Goal: Task Accomplishment & Management: Manage account settings

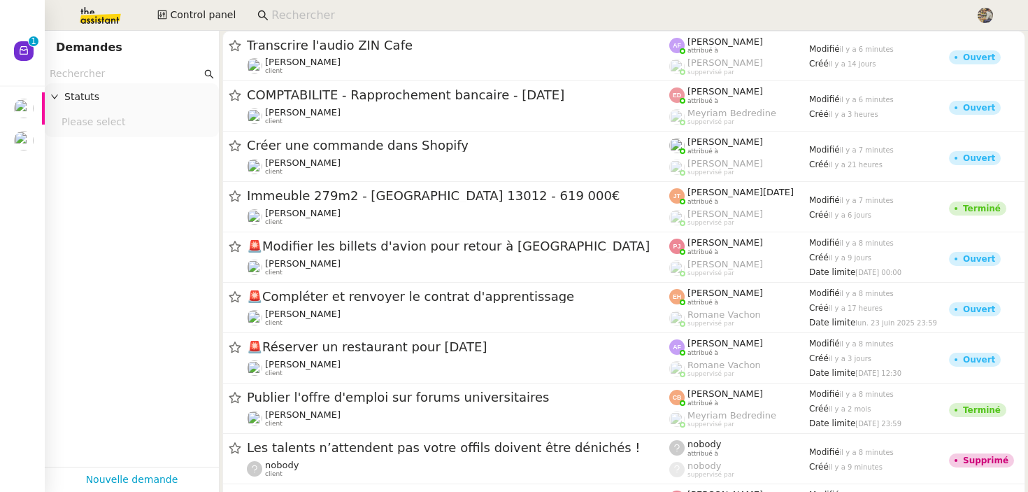
click at [284, 8] on input at bounding box center [616, 15] width 690 height 19
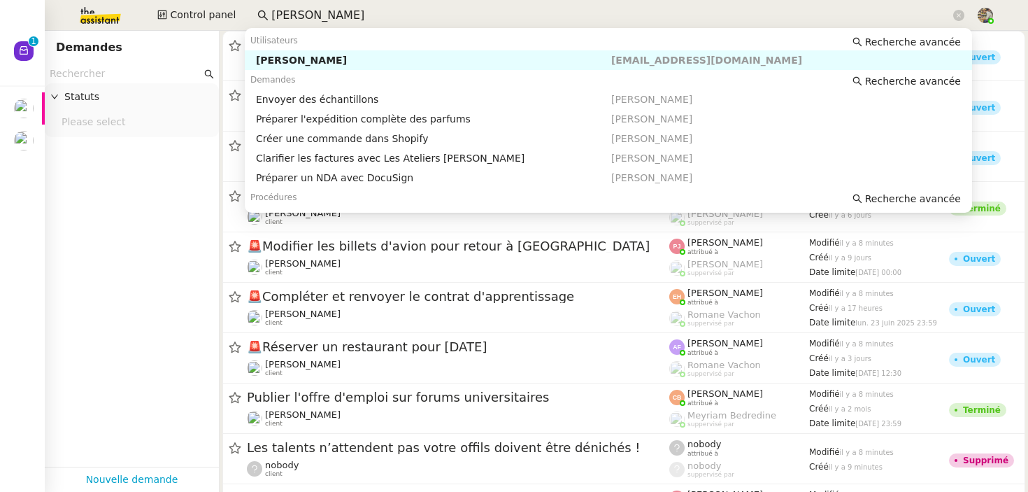
click at [296, 69] on nz-auto-option "[PERSON_NAME] [EMAIL_ADDRESS][DOMAIN_NAME]" at bounding box center [608, 60] width 727 height 20
type input "[PERSON_NAME]"
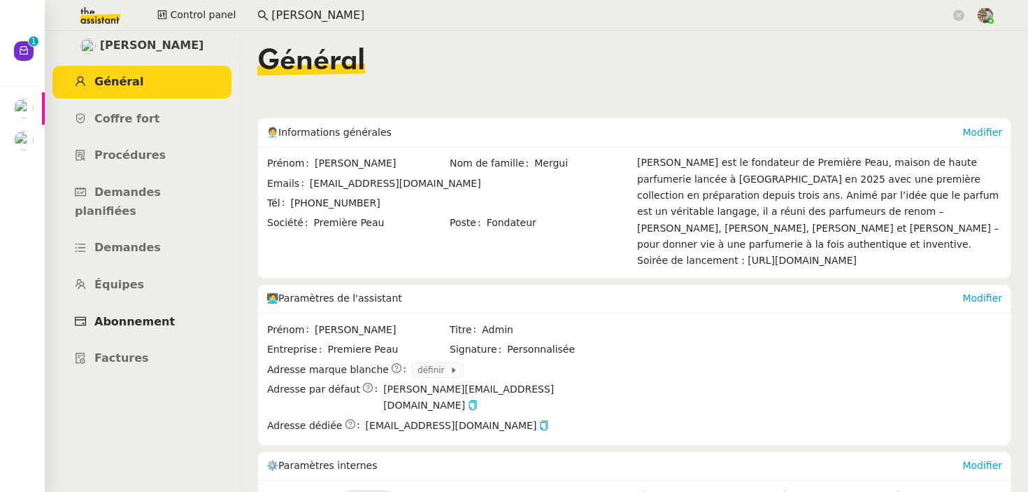
click at [159, 315] on span "Abonnement" at bounding box center [134, 321] width 80 height 13
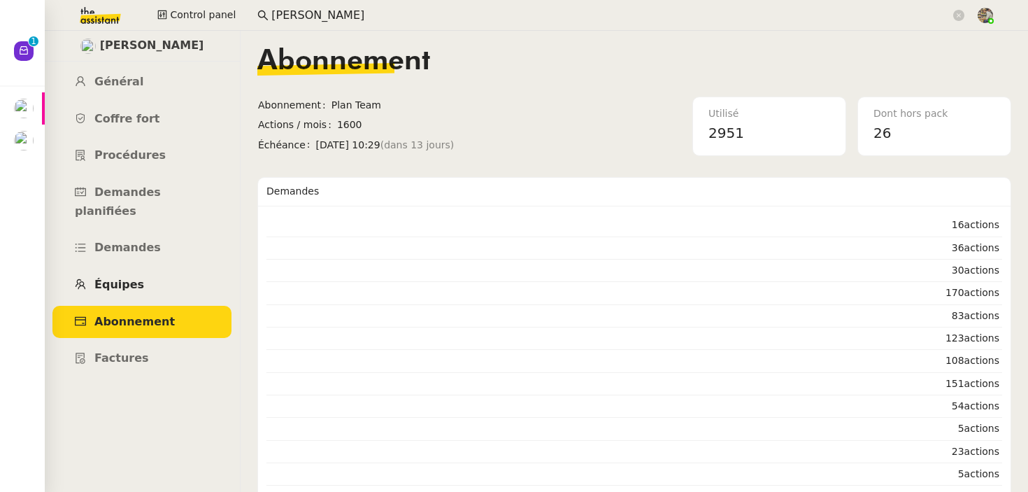
click at [159, 269] on link "Équipes" at bounding box center [141, 285] width 179 height 33
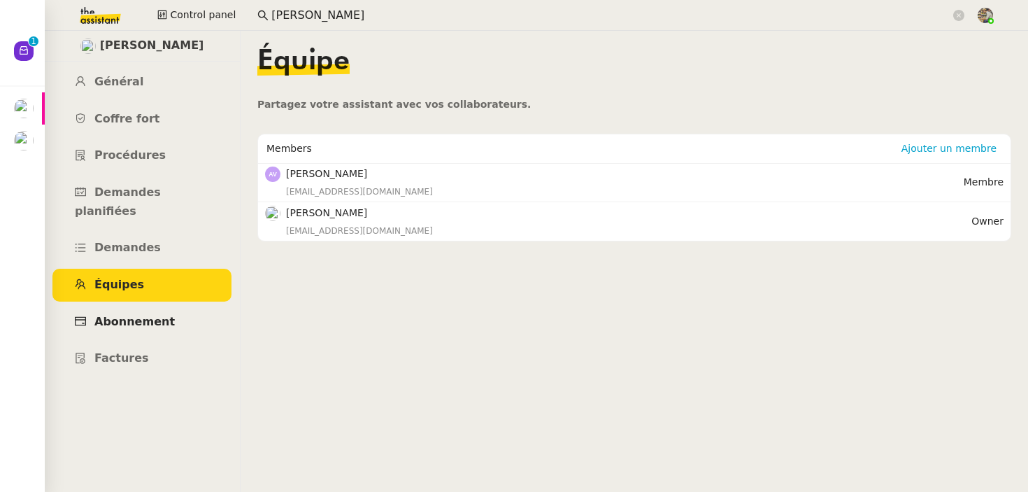
click at [112, 306] on link "Abonnement" at bounding box center [141, 322] width 179 height 33
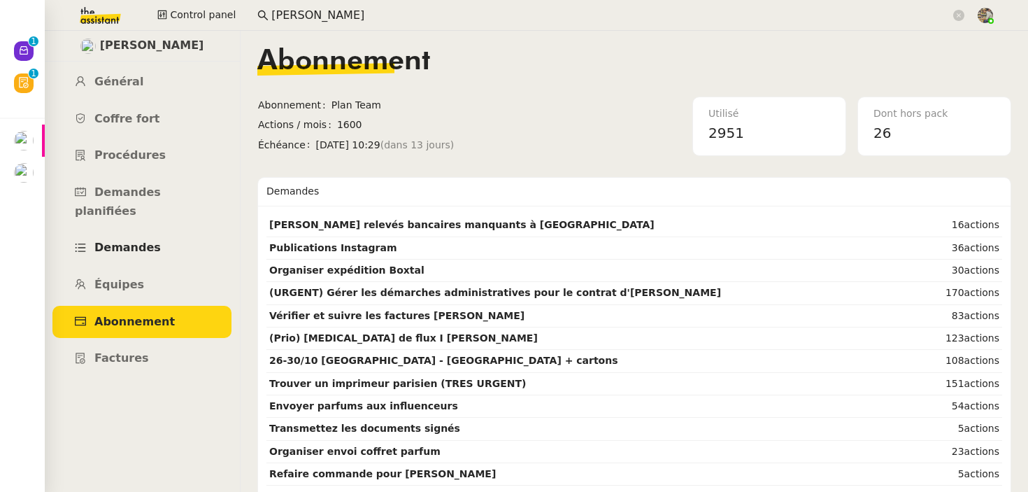
click at [134, 241] on span "Demandes" at bounding box center [127, 247] width 66 height 13
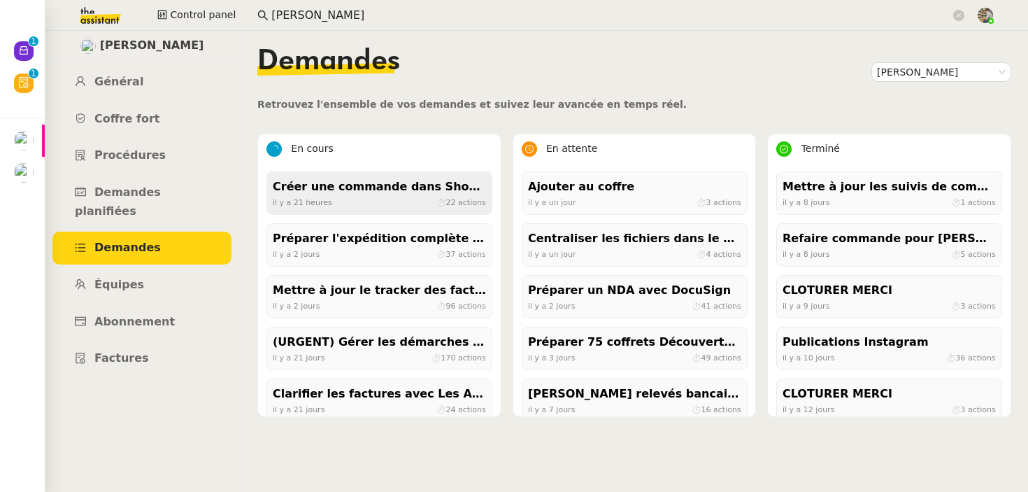
click at [425, 206] on div "il y a 21 heures ⏱ 22 actions" at bounding box center [379, 202] width 213 height 13
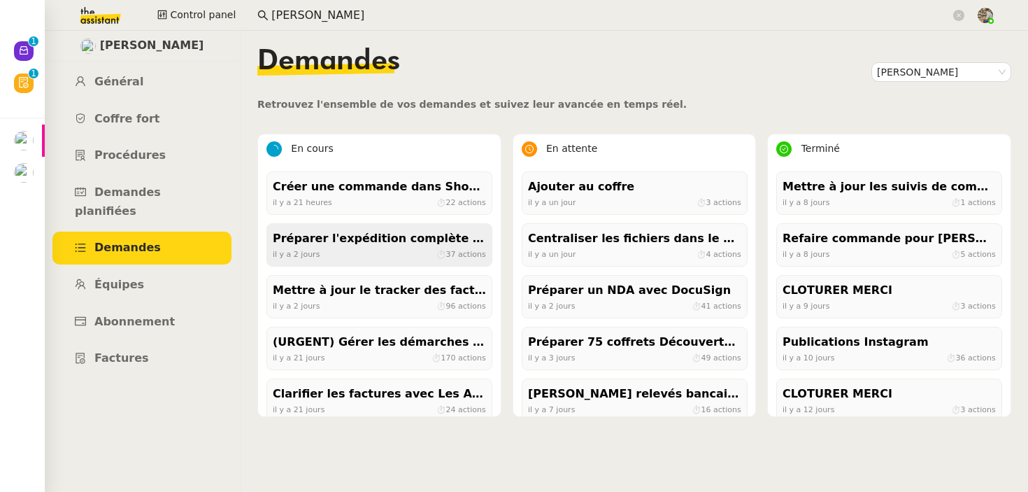
click at [332, 247] on div "Préparer l'expédition complète des parfums" at bounding box center [379, 238] width 213 height 19
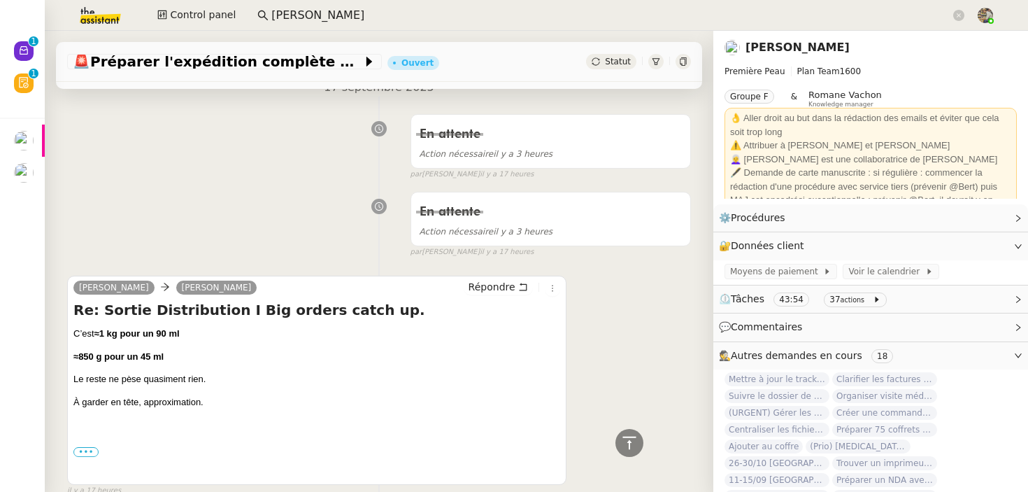
scroll to position [214, 0]
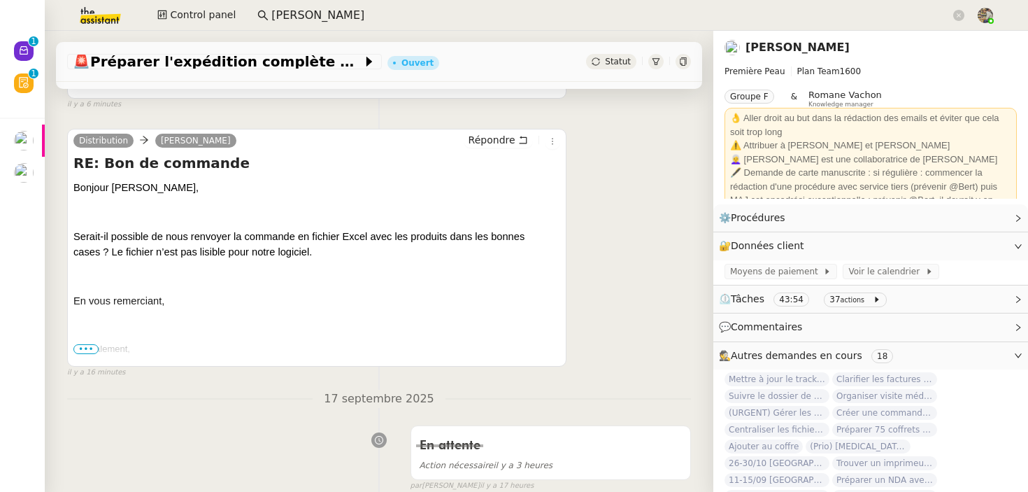
scroll to position [413, 0]
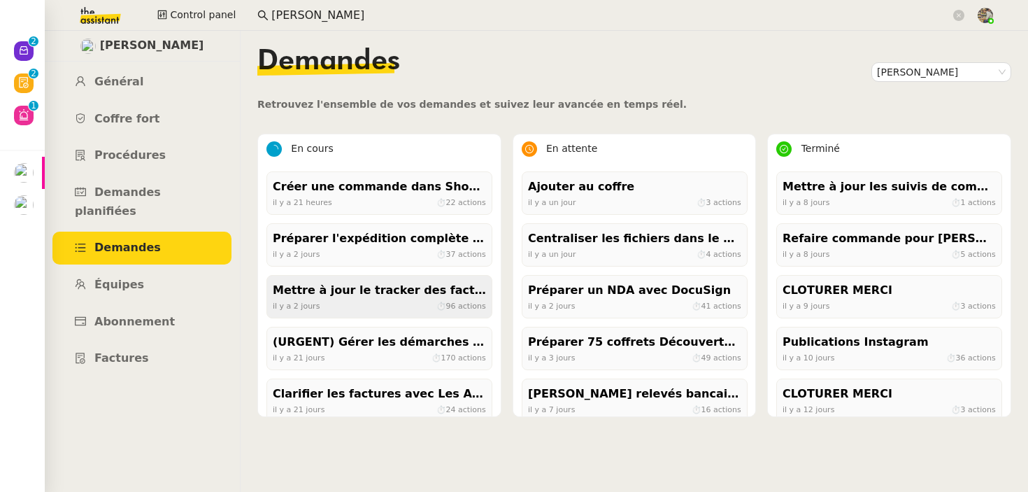
click at [384, 304] on div "il y a 2 jours ⏱ 96 actions" at bounding box center [379, 305] width 213 height 13
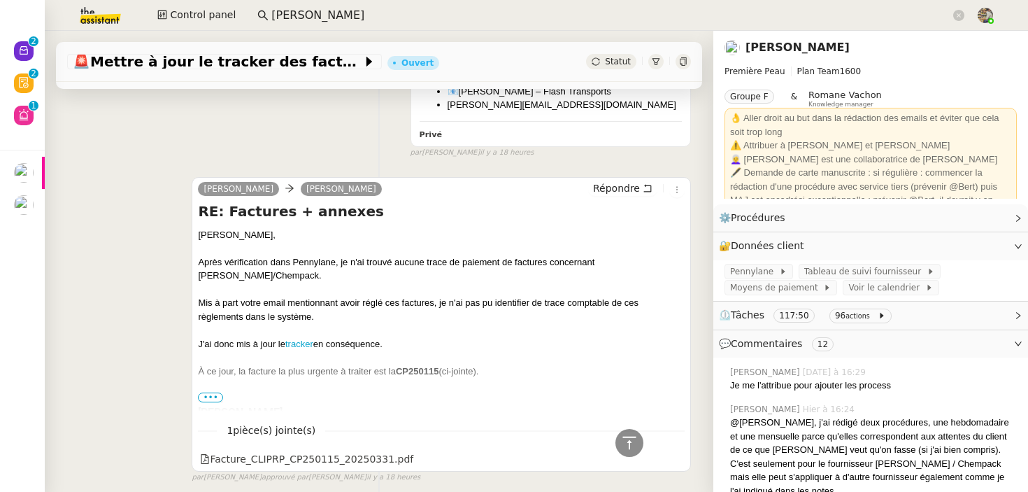
scroll to position [2944, 0]
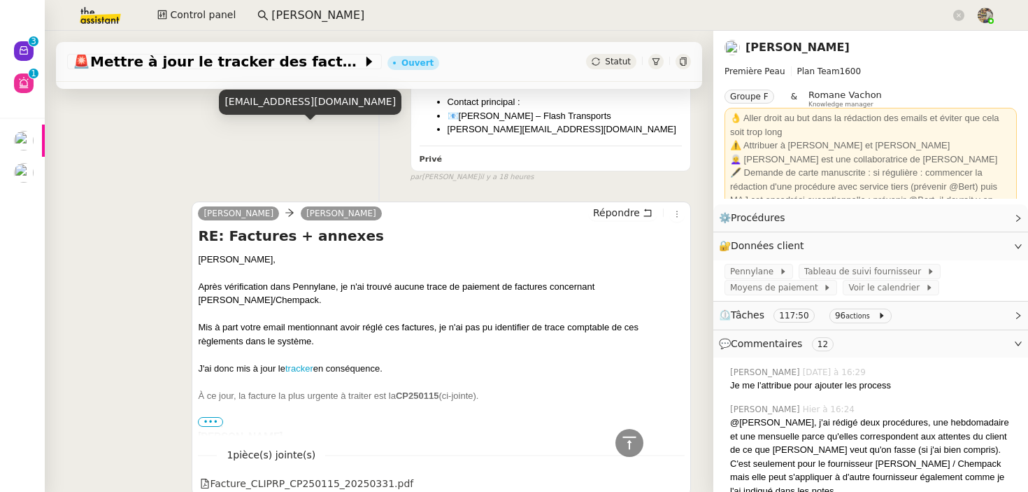
click at [301, 207] on link "[PERSON_NAME]" at bounding box center [341, 213] width 81 height 13
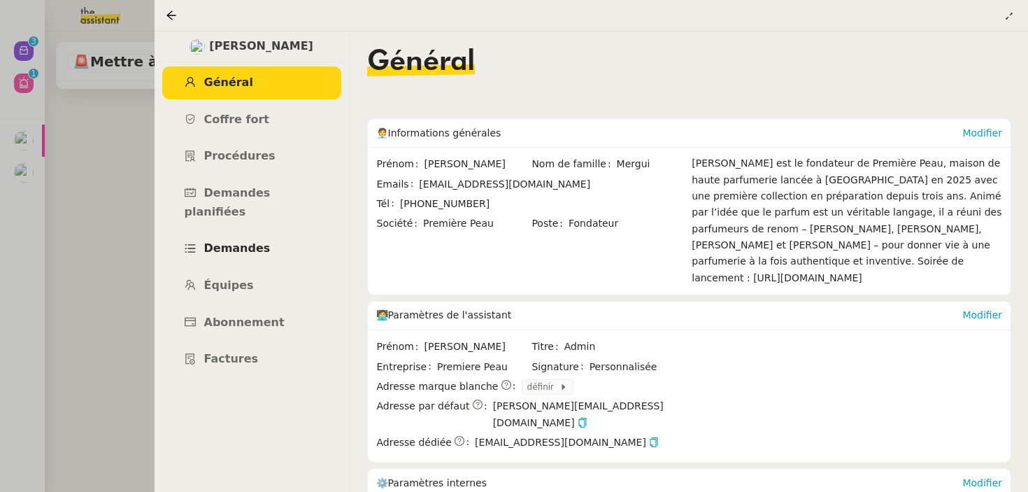
click at [224, 241] on span "Demandes" at bounding box center [237, 247] width 66 height 13
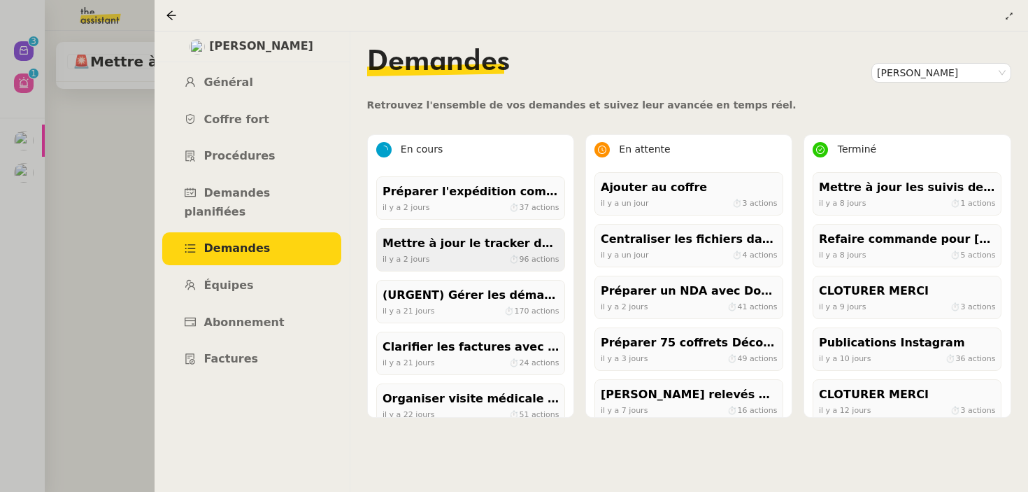
scroll to position [50, 0]
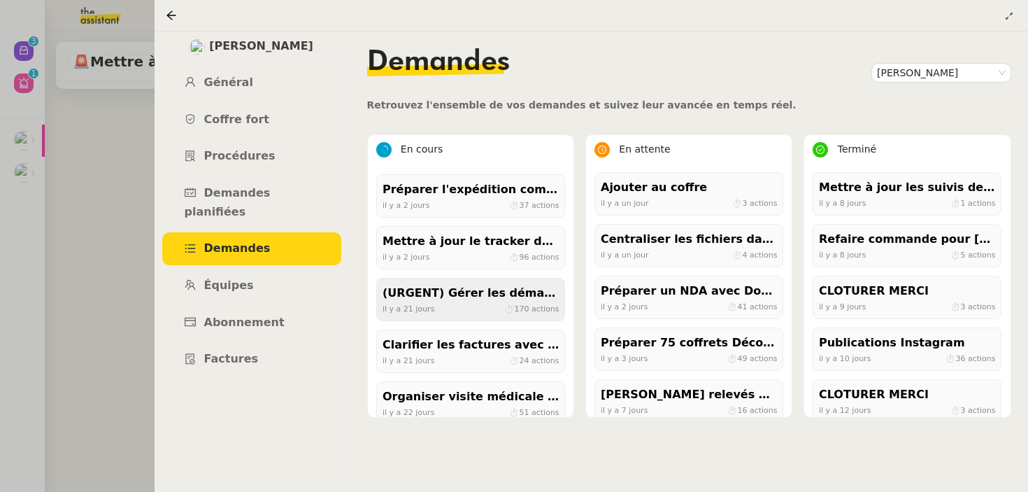
click at [488, 301] on div "(URGENT) Gérer les démarches administratives pour le contrat d'[PERSON_NAME]" at bounding box center [471, 293] width 176 height 19
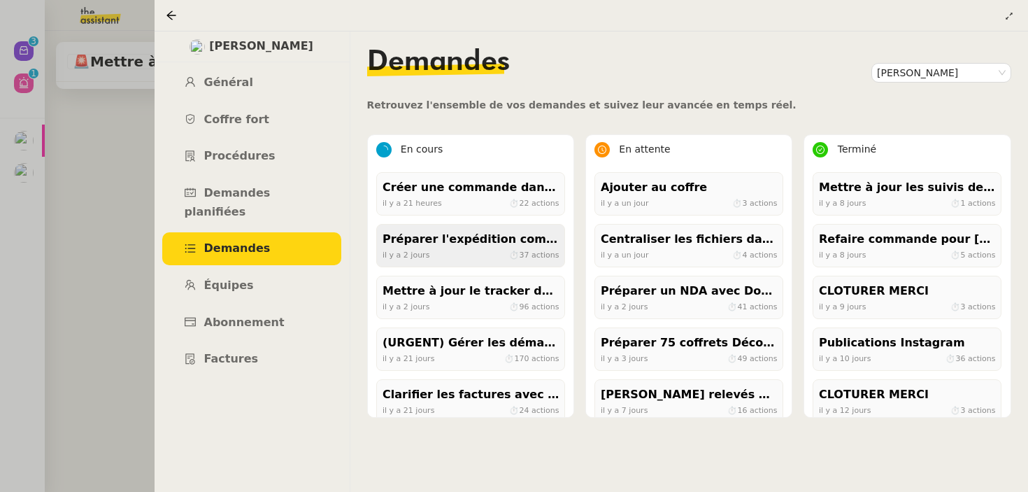
scroll to position [66, 0]
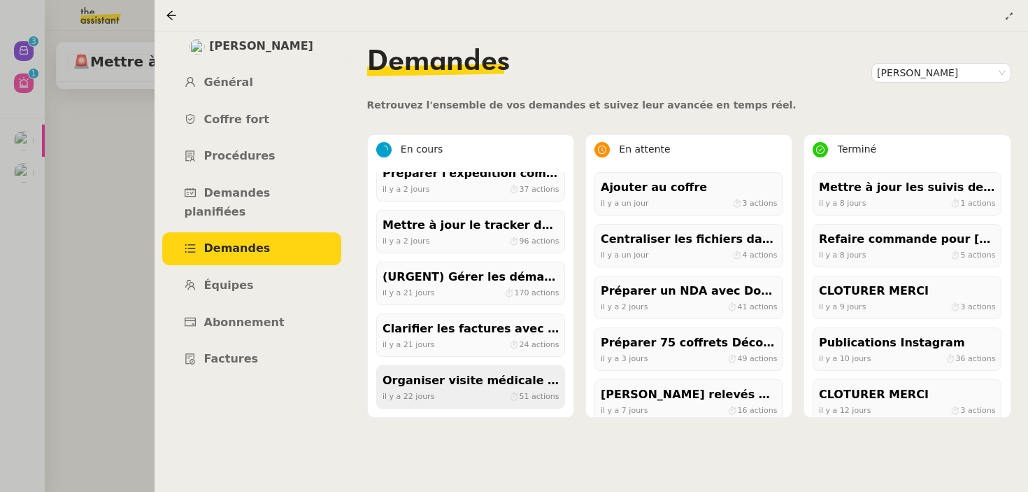
click at [467, 384] on div "Organiser visite médicale [PERSON_NAME]" at bounding box center [471, 380] width 176 height 19
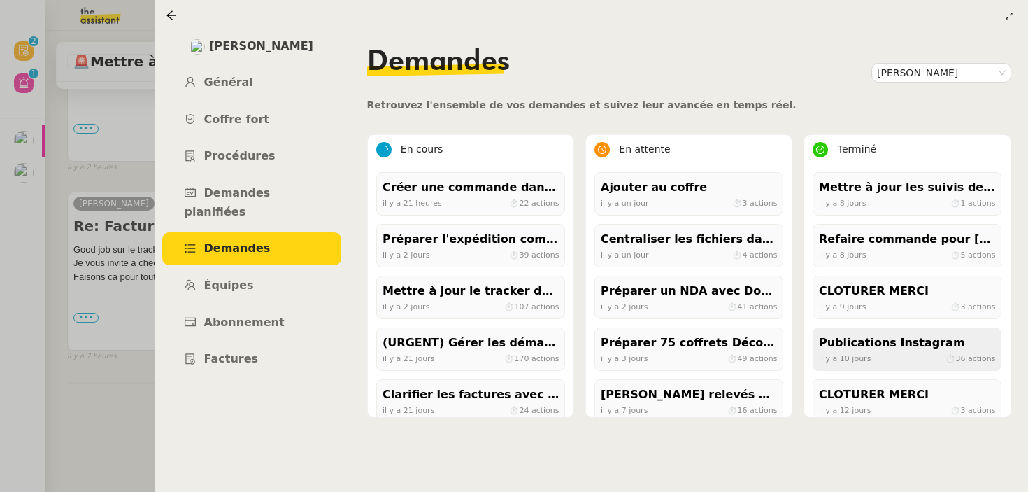
click at [848, 348] on div "Publications Instagram" at bounding box center [907, 343] width 176 height 19
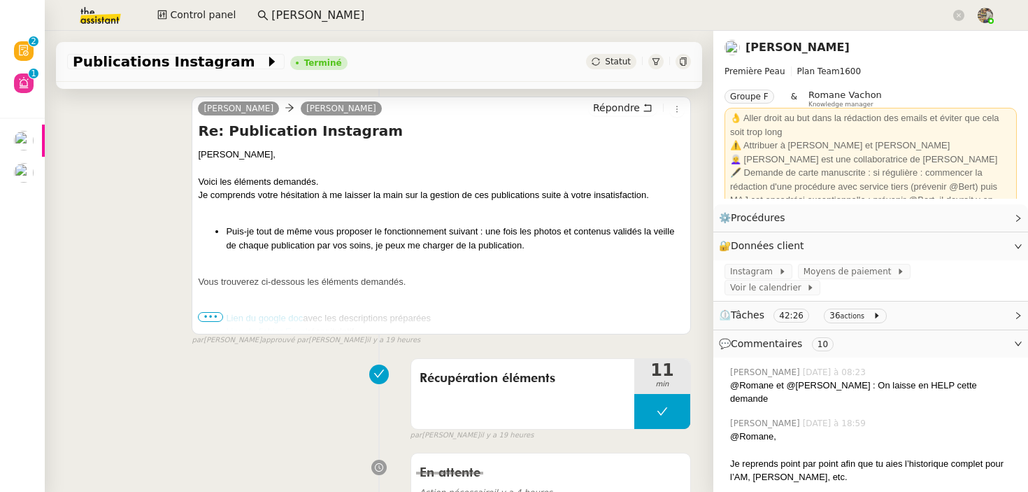
scroll to position [365, 0]
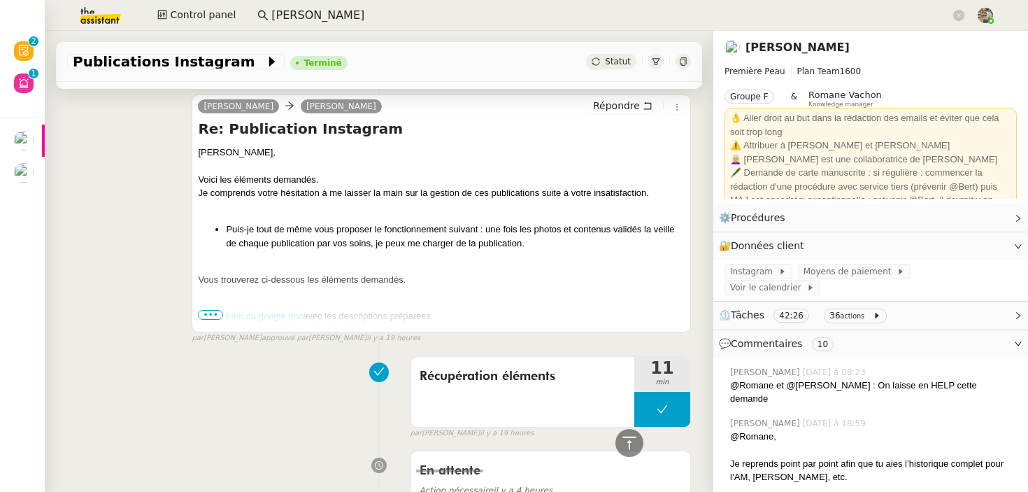
click at [210, 315] on span "•••" at bounding box center [210, 315] width 25 height 10
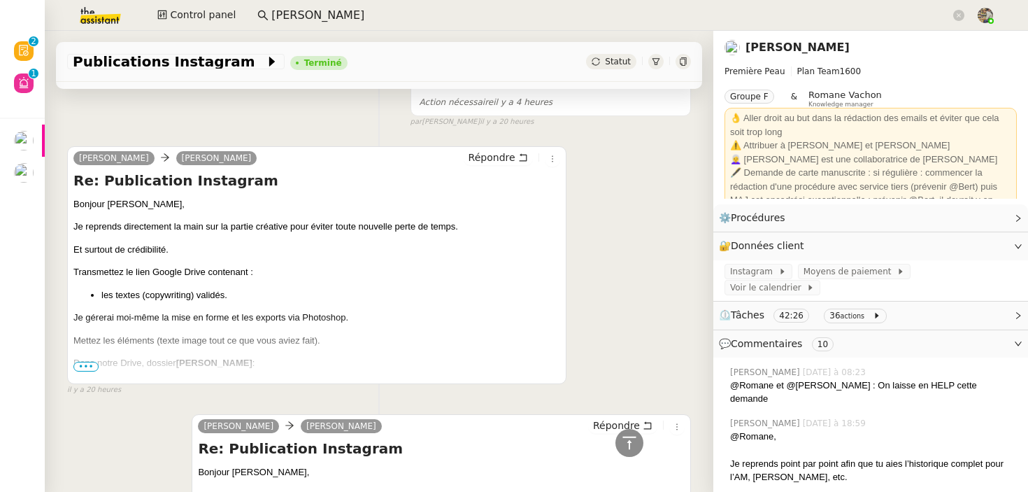
scroll to position [1379, 0]
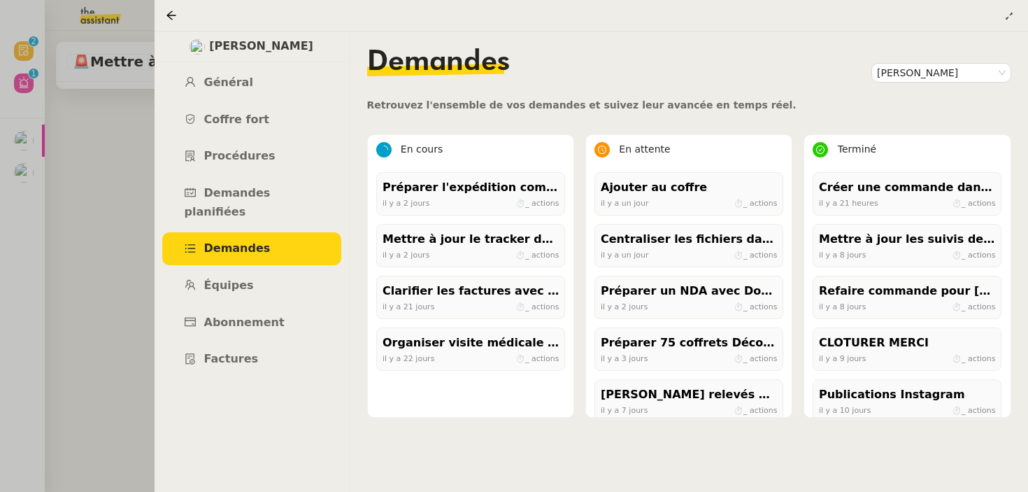
scroll to position [484, 0]
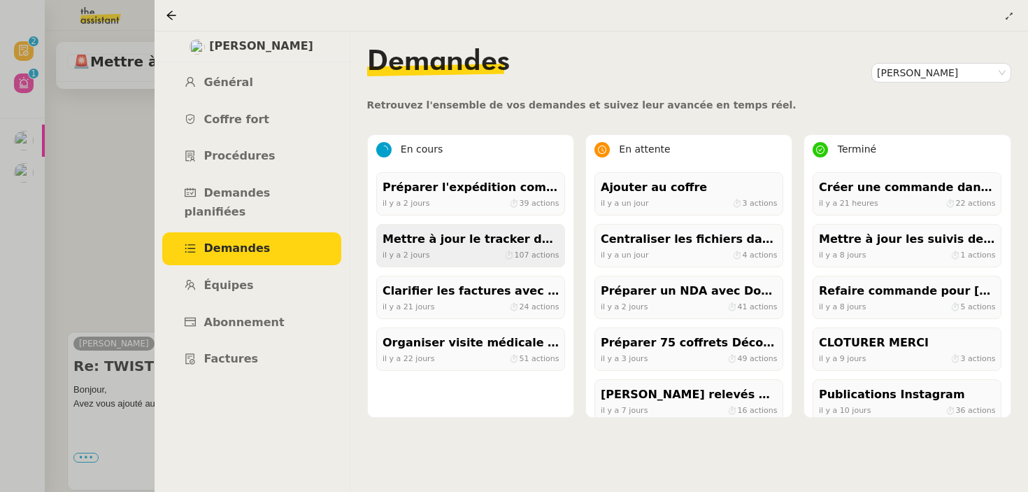
click at [470, 233] on div "Mettre à jour le tracker des factures" at bounding box center [471, 239] width 176 height 19
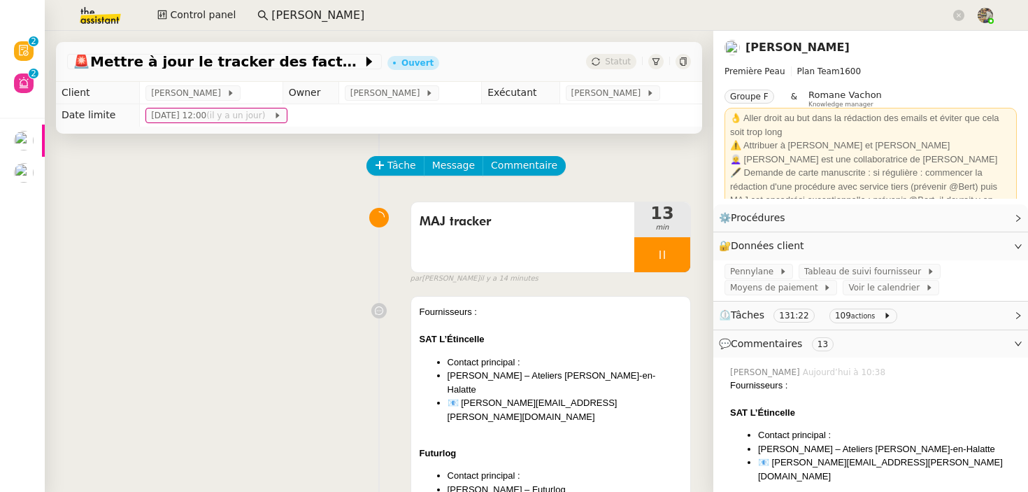
click at [779, 46] on link "[PERSON_NAME]" at bounding box center [798, 47] width 104 height 13
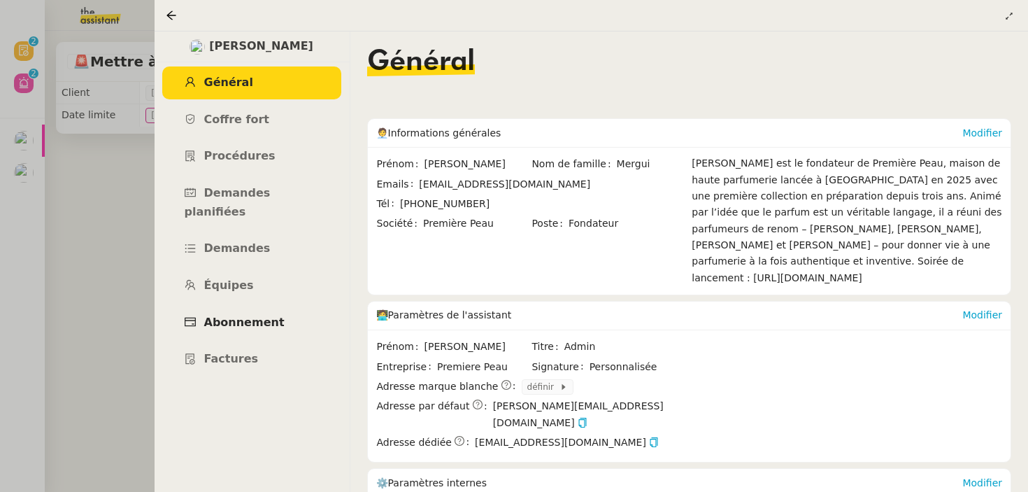
click at [232, 315] on span "Abonnement" at bounding box center [244, 321] width 80 height 13
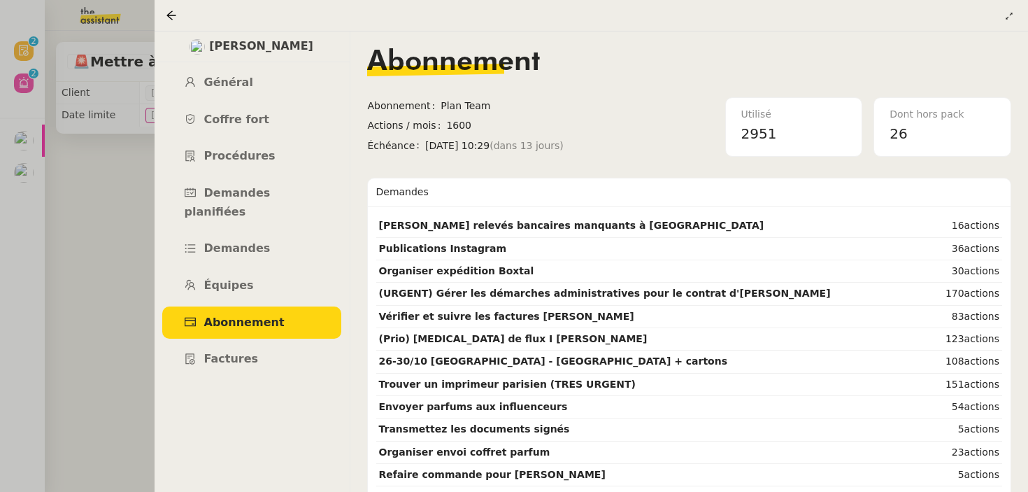
click at [82, 187] on div at bounding box center [514, 246] width 1028 height 492
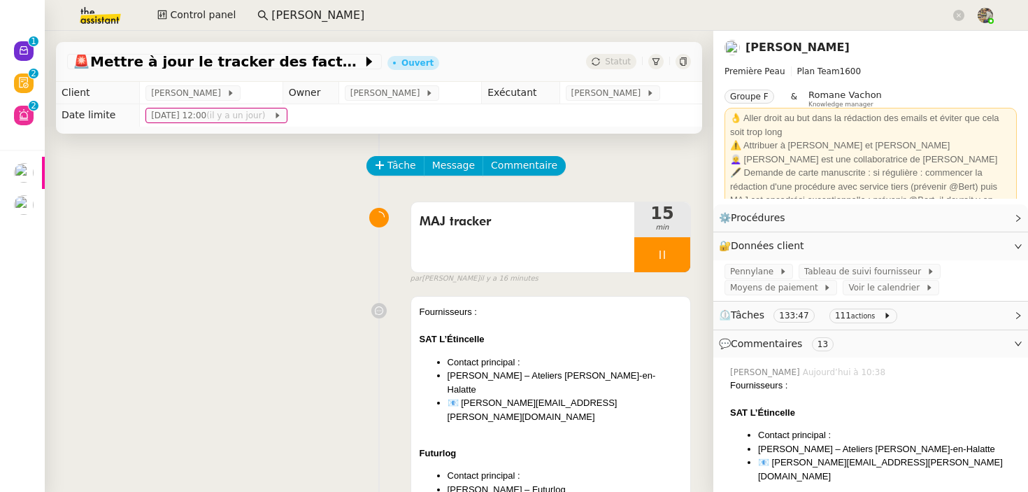
click at [786, 49] on link "[PERSON_NAME]" at bounding box center [798, 47] width 104 height 13
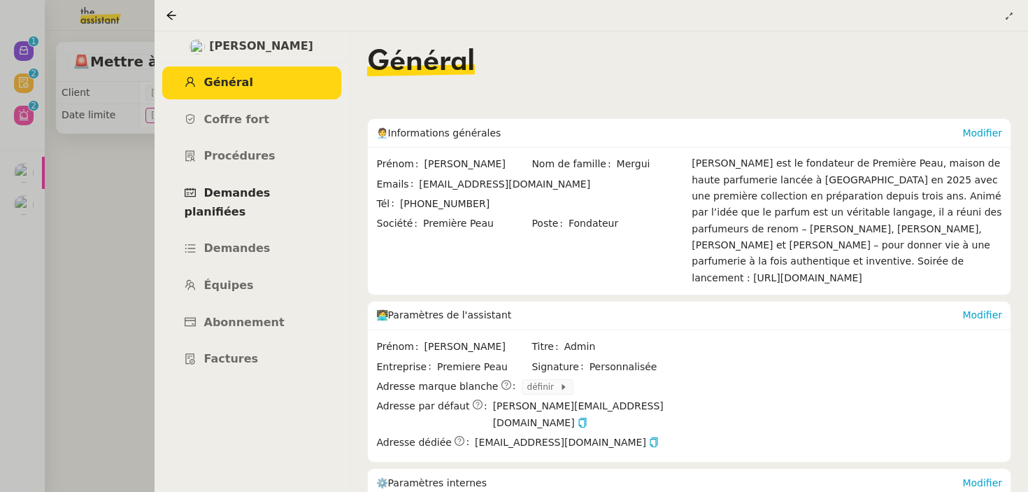
click at [254, 200] on link "Demandes planifiées" at bounding box center [251, 202] width 179 height 51
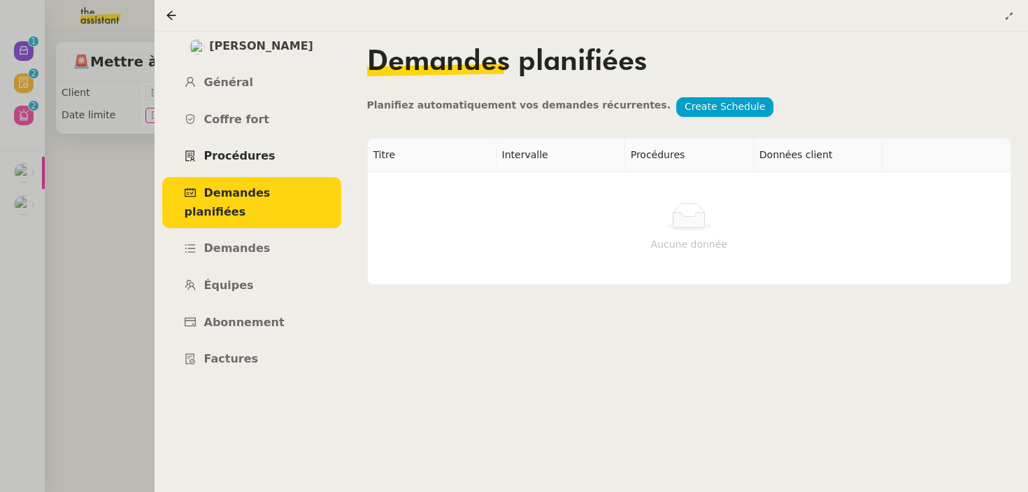
click at [248, 164] on link "Procédures" at bounding box center [251, 156] width 179 height 33
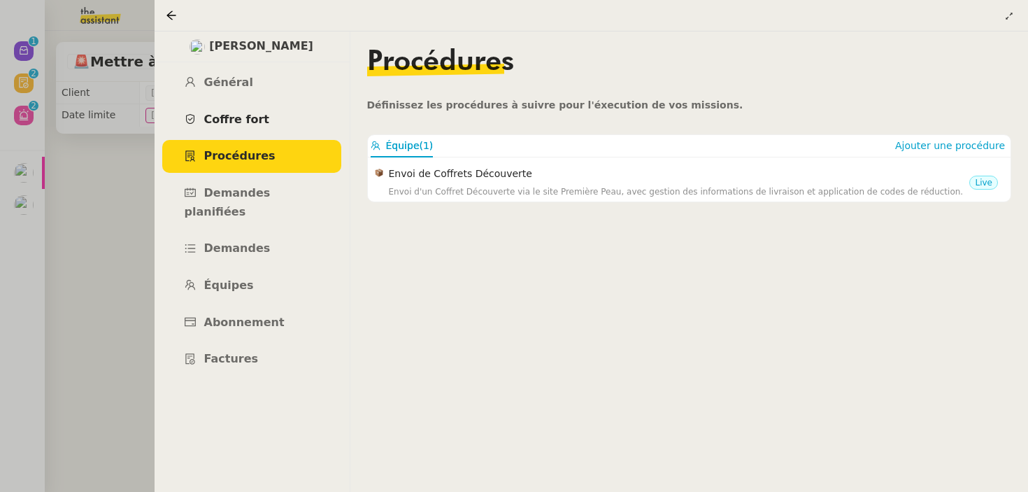
click at [247, 115] on span "Coffre fort" at bounding box center [237, 119] width 66 height 13
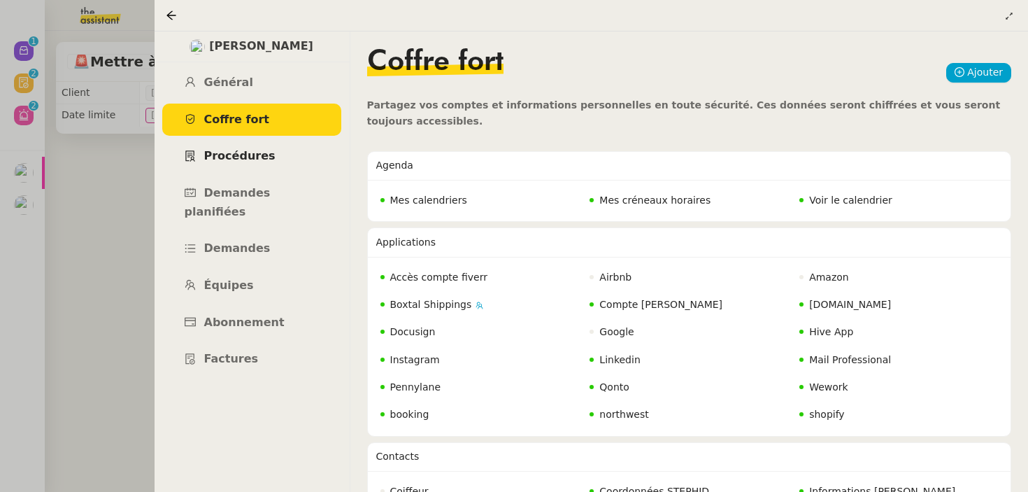
click at [237, 164] on link "Procédures" at bounding box center [251, 156] width 179 height 33
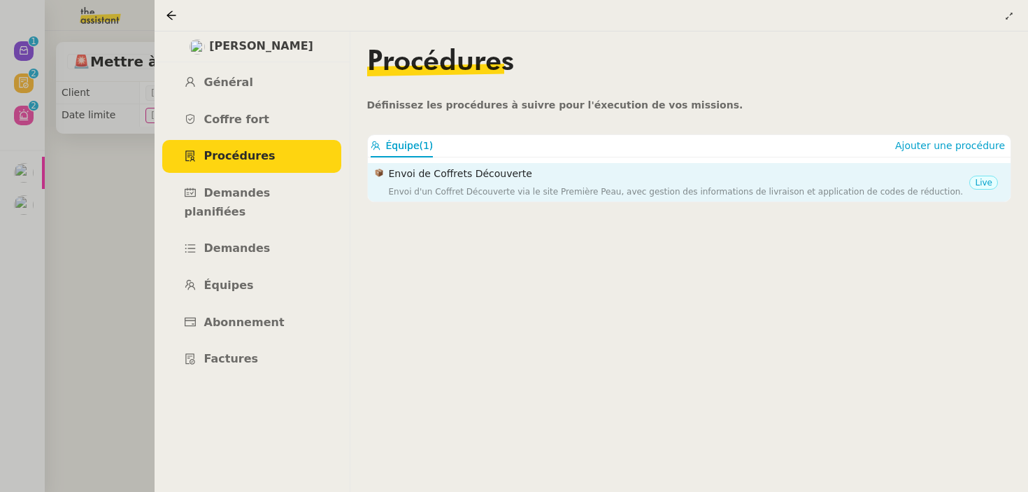
click at [416, 182] on div "Envoi de Coffrets Découverte Envoi d'un Coffret Découverte via le site Première…" at bounding box center [679, 182] width 581 height 33
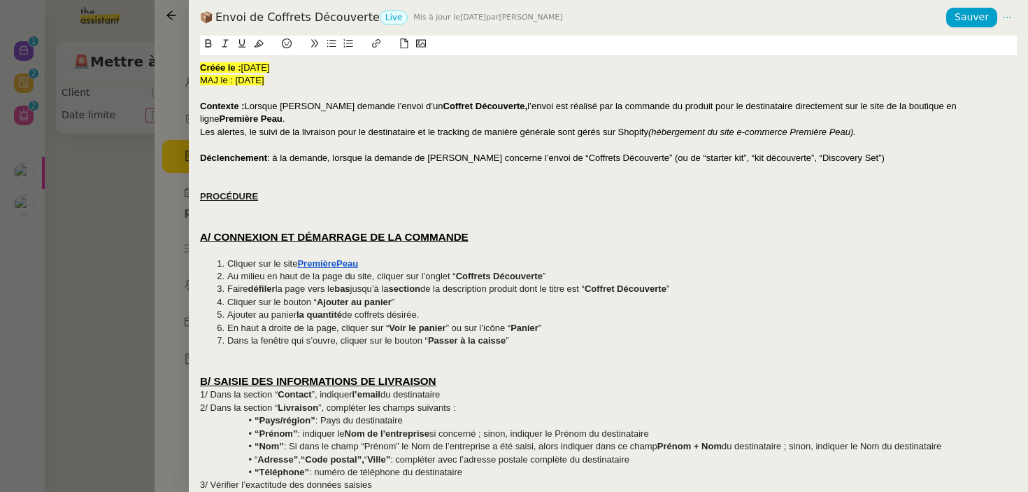
drag, startPoint x: 367, startPoint y: 18, endPoint x: 216, endPoint y: 18, distance: 150.4
click at [216, 18] on div "Envoi de Coffrets Découverte Live Mis à jour le 9 sept. 2025 par Frédérique A." at bounding box center [573, 17] width 746 height 15
copy div "Envoi de Coffrets Découverte"
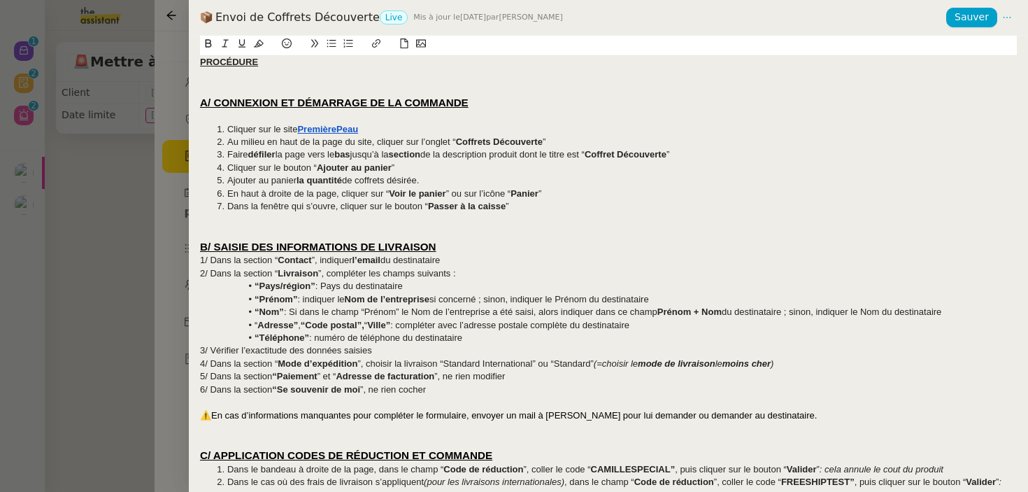
scroll to position [215, 0]
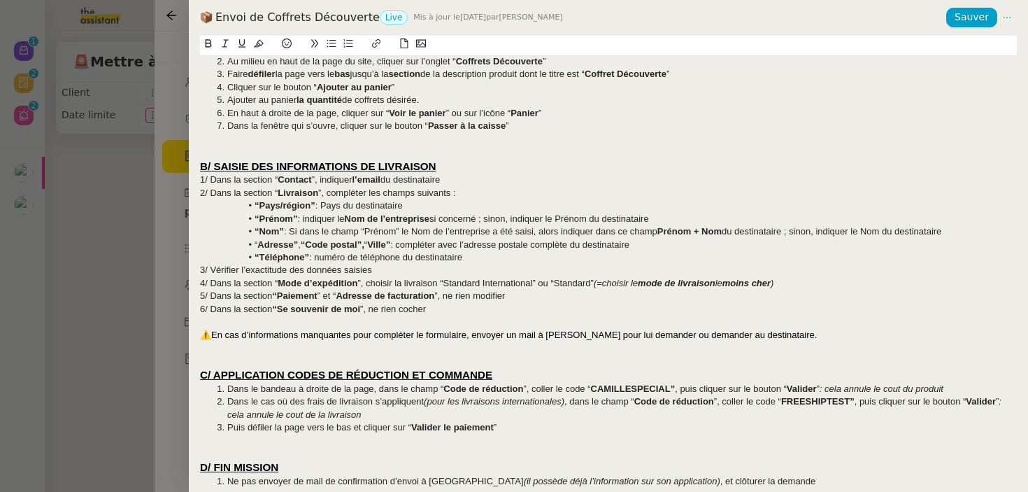
click at [87, 246] on div at bounding box center [514, 246] width 1028 height 492
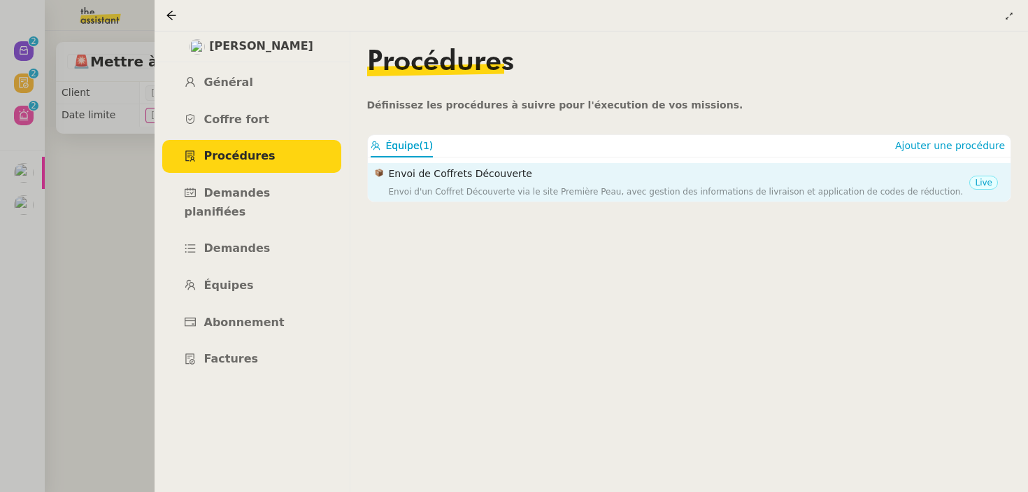
click at [457, 180] on h4 "Envoi de Coffrets Découverte" at bounding box center [679, 174] width 581 height 16
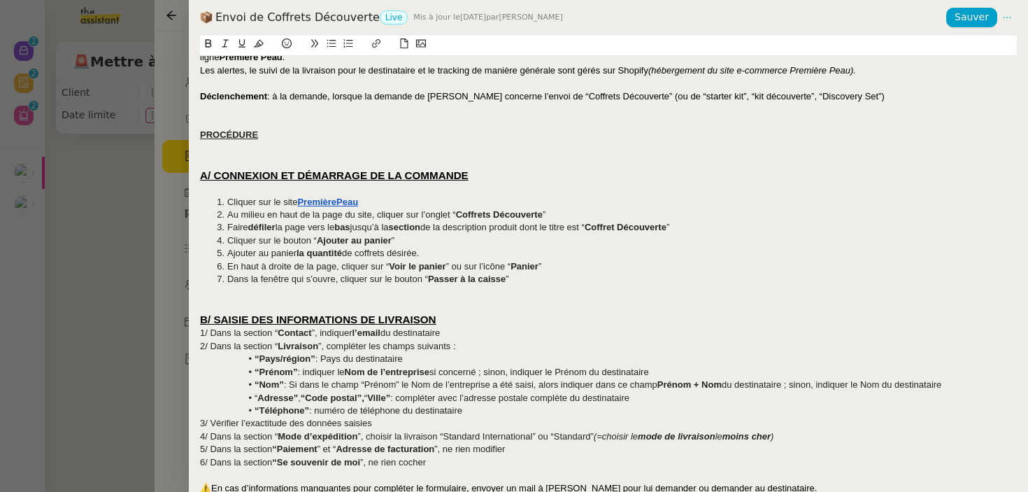
scroll to position [0, 0]
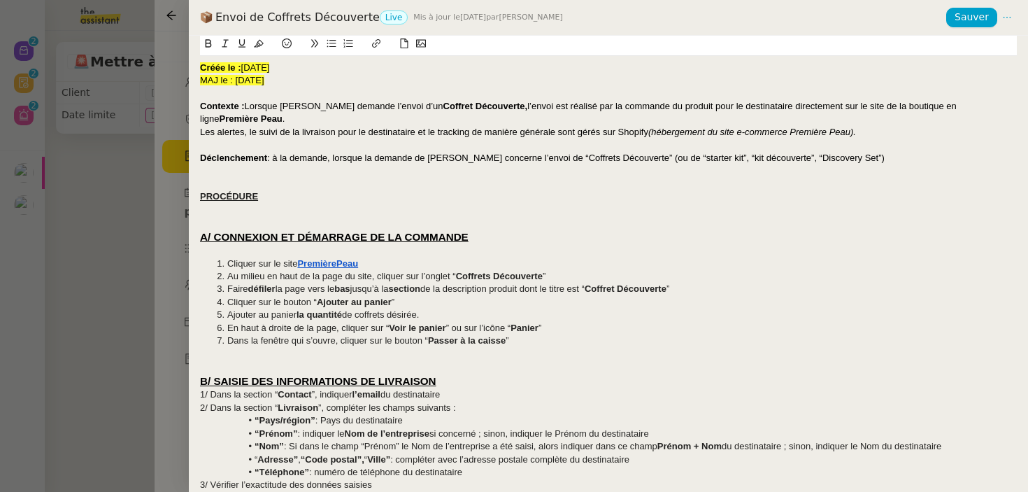
click at [93, 254] on div at bounding box center [514, 246] width 1028 height 492
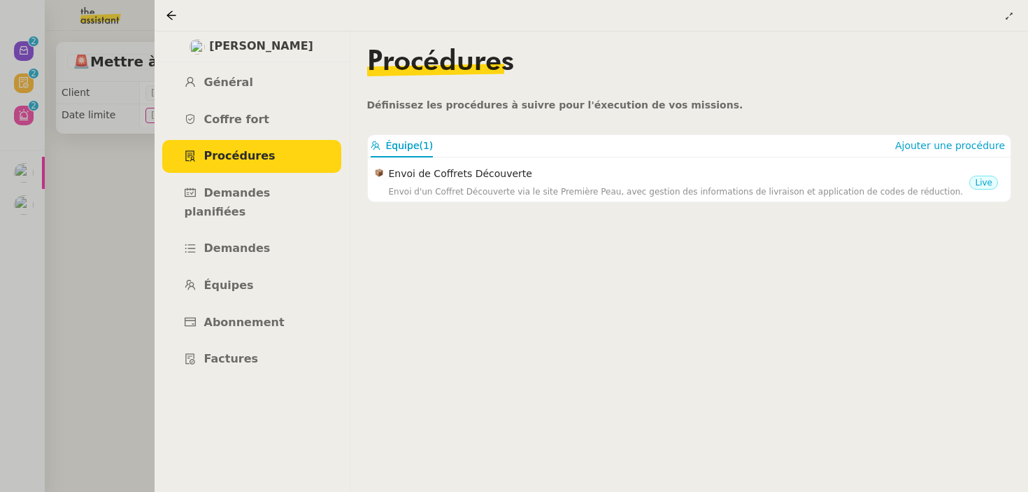
click at [118, 269] on div at bounding box center [514, 246] width 1028 height 492
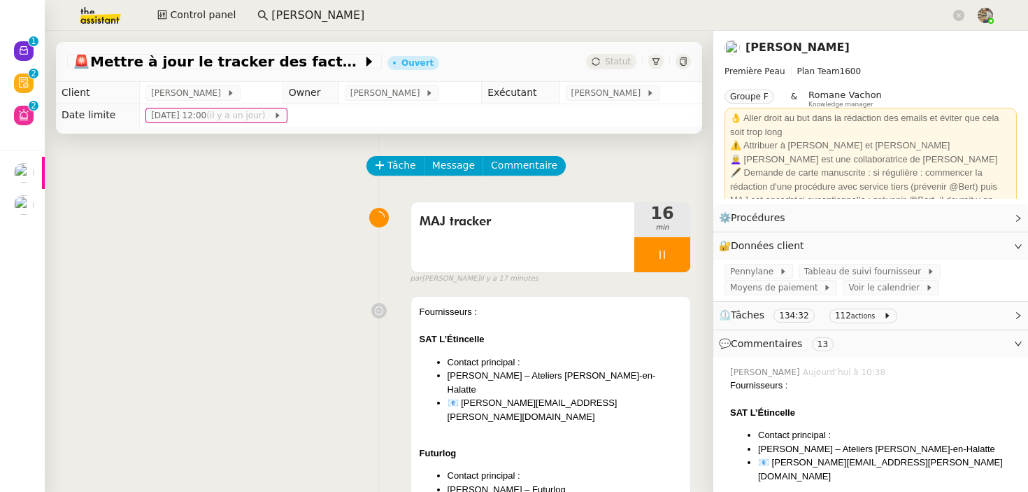
click at [779, 43] on link "[PERSON_NAME]" at bounding box center [798, 47] width 104 height 13
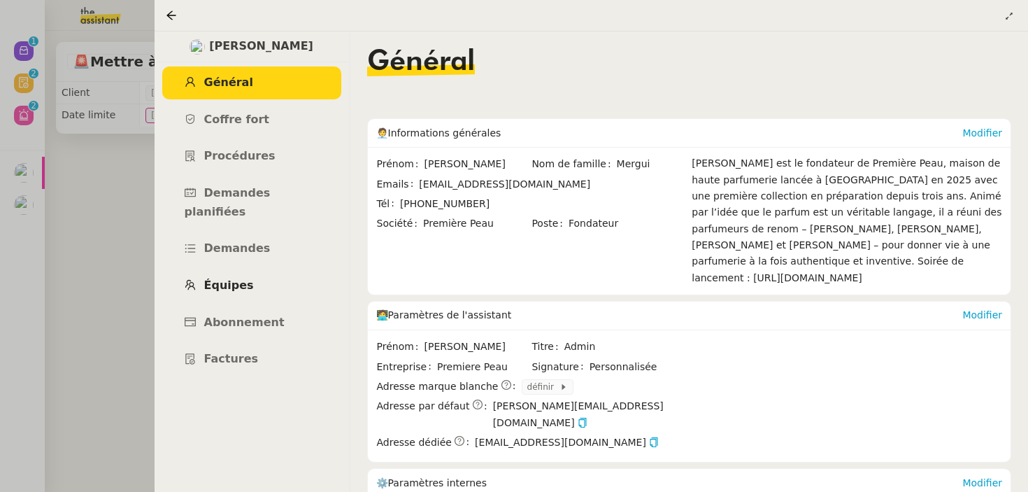
click at [215, 281] on link "Équipes" at bounding box center [251, 285] width 179 height 33
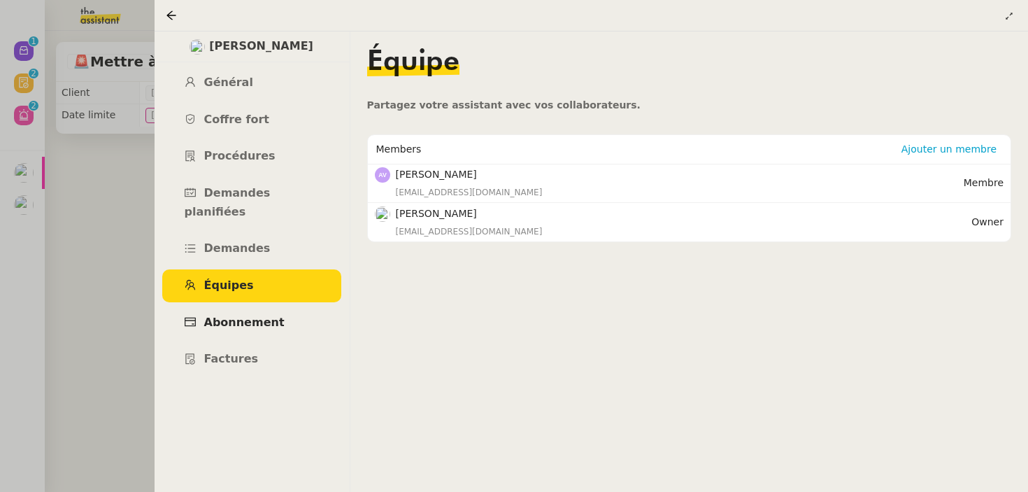
click at [232, 306] on link "Abonnement" at bounding box center [251, 322] width 179 height 33
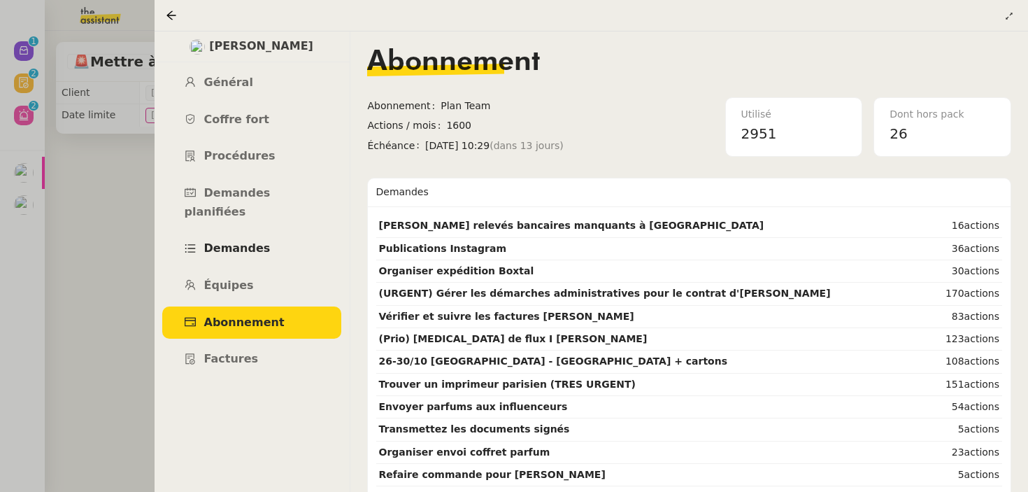
click at [243, 241] on span "Demandes" at bounding box center [237, 247] width 66 height 13
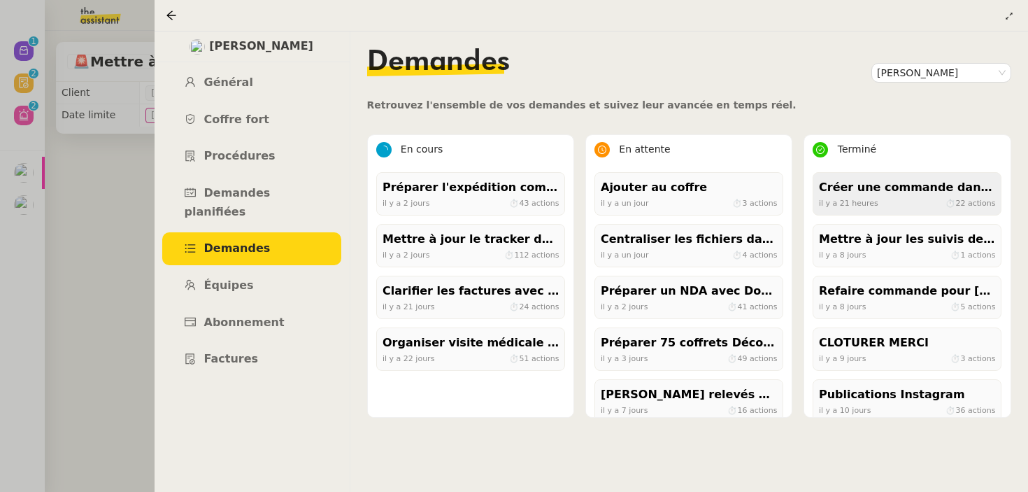
scroll to position [737, 0]
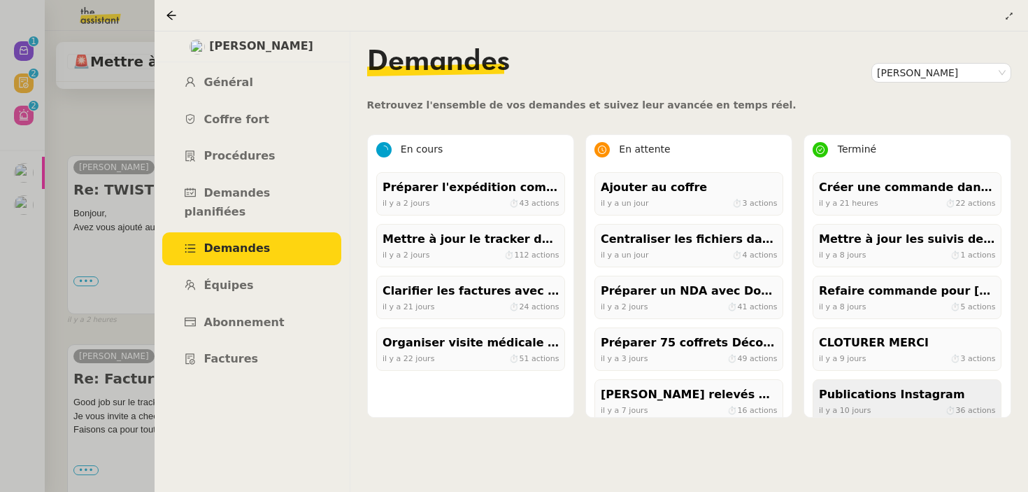
click at [893, 393] on div "Publications Instagram" at bounding box center [907, 394] width 176 height 19
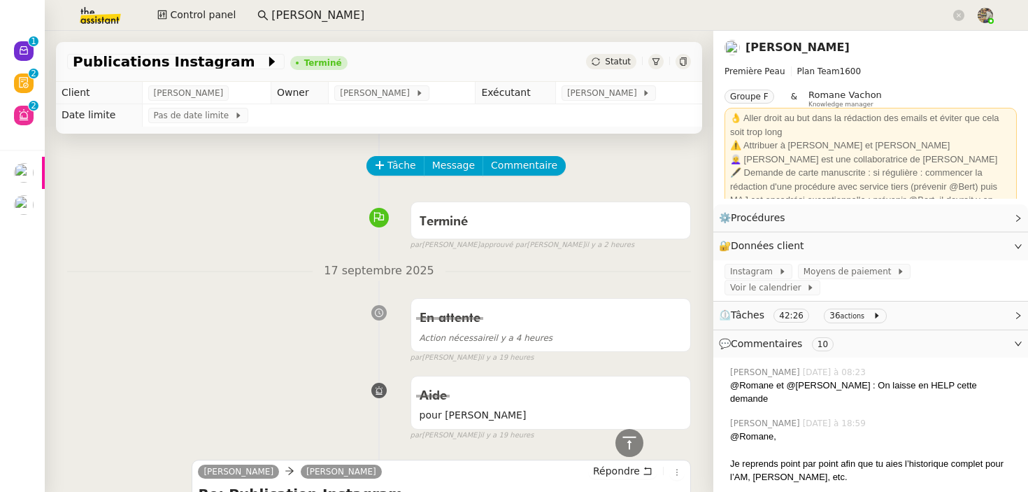
scroll to position [327, 0]
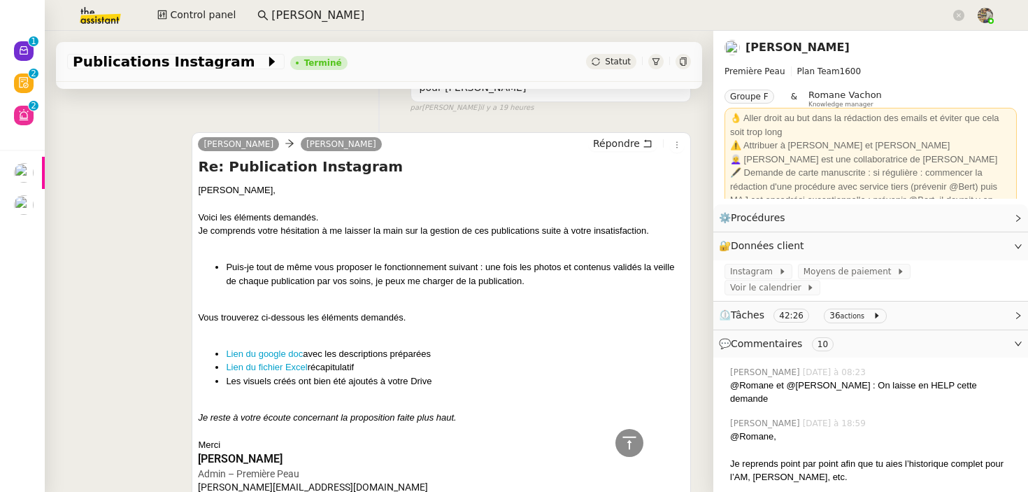
drag, startPoint x: 306, startPoint y: 324, endPoint x: 418, endPoint y: 334, distance: 113.0
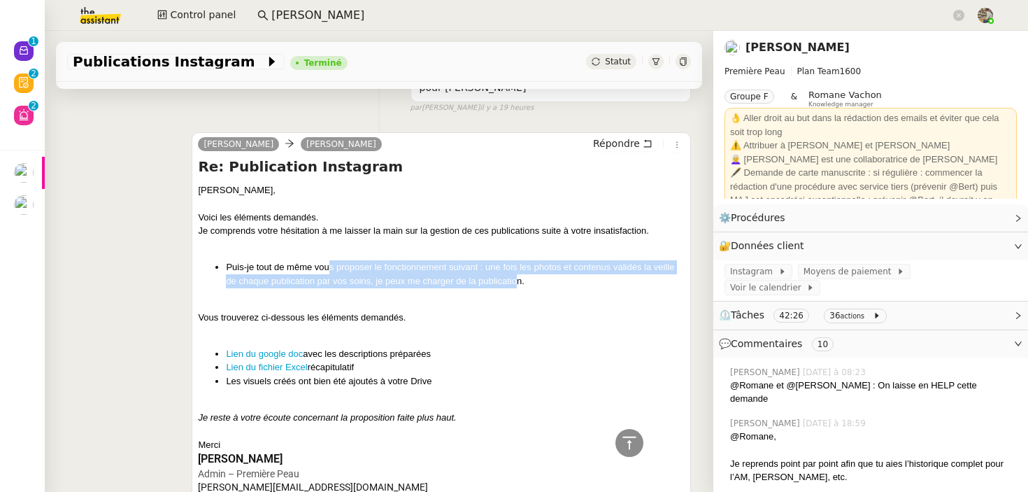
drag, startPoint x: 331, startPoint y: 272, endPoint x: 516, endPoint y: 278, distance: 185.5
click at [516, 278] on li "Puis-je tout de même vous proposer le fonctionnement suivant : une fois les pho…" at bounding box center [455, 273] width 459 height 27
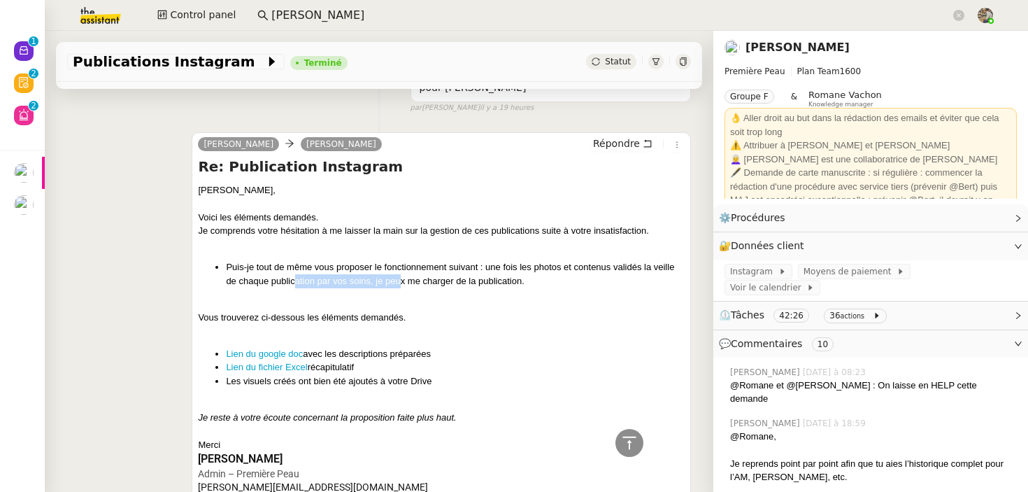
drag, startPoint x: 294, startPoint y: 278, endPoint x: 402, endPoint y: 278, distance: 107.0
click at [402, 278] on li "Puis-je tout de même vous proposer le fonctionnement suivant : une fois les pho…" at bounding box center [455, 273] width 459 height 27
drag, startPoint x: 423, startPoint y: 278, endPoint x: 513, endPoint y: 286, distance: 91.3
click at [508, 284] on li "Puis-je tout de même vous proposer le fonctionnement suivant : une fois les pho…" at bounding box center [455, 273] width 459 height 27
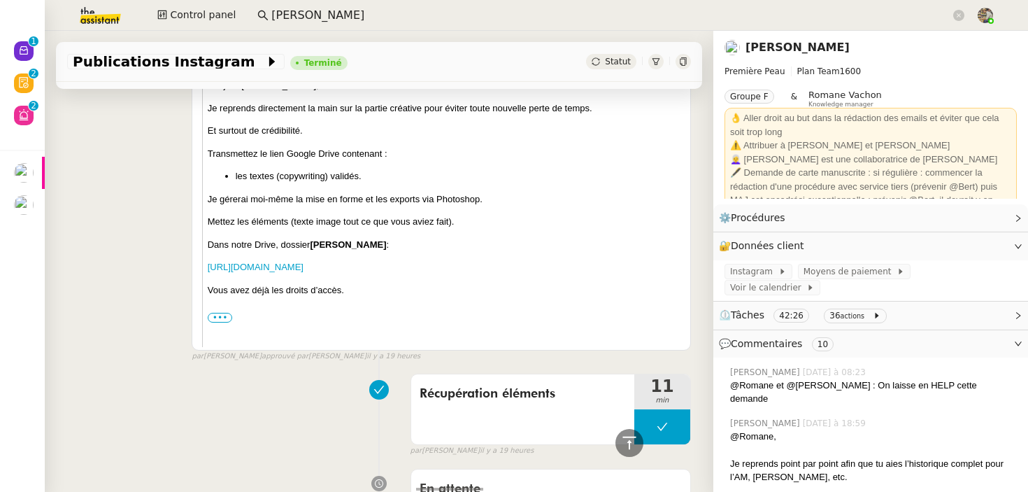
scroll to position [1002, 0]
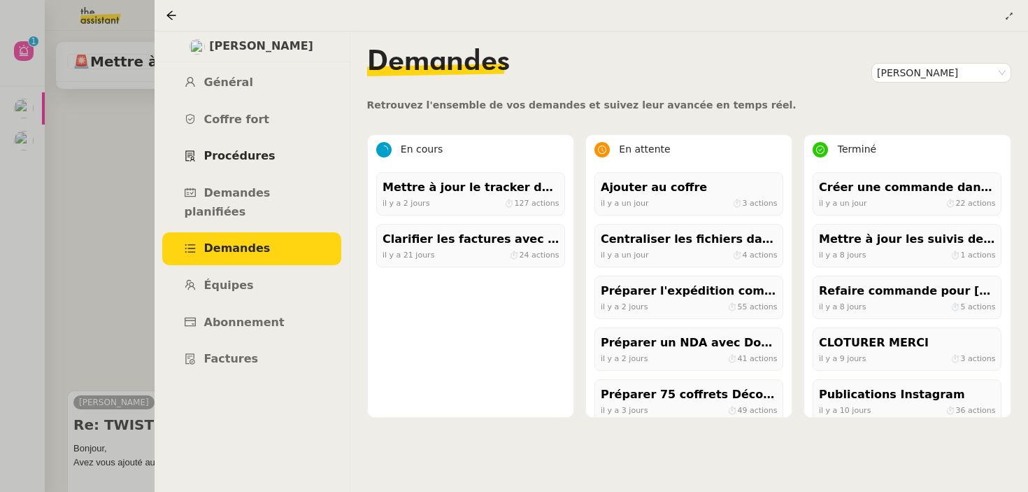
click at [237, 171] on link "Procédures" at bounding box center [251, 156] width 179 height 33
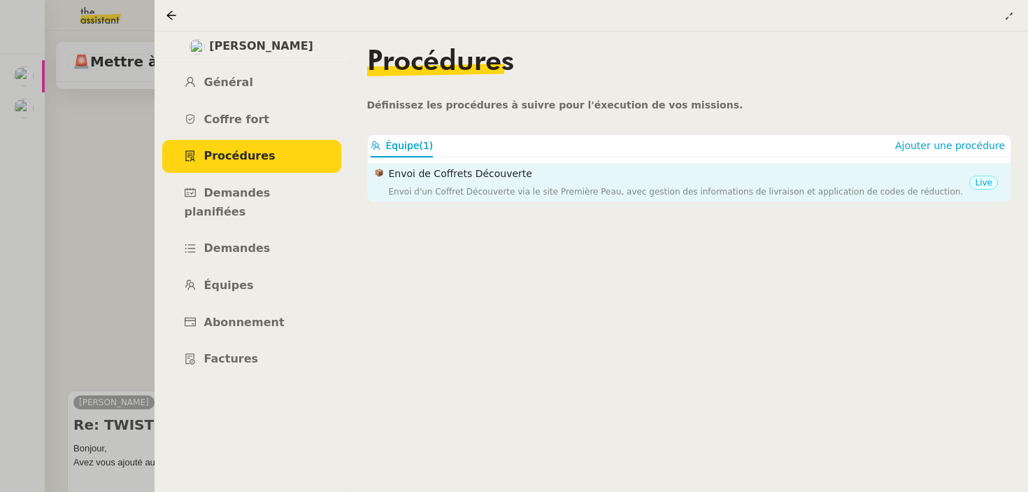
click at [465, 194] on div "Envoi d'un Coffret Découverte via le site Première Peau, avec gestion des infor…" at bounding box center [679, 192] width 581 height 14
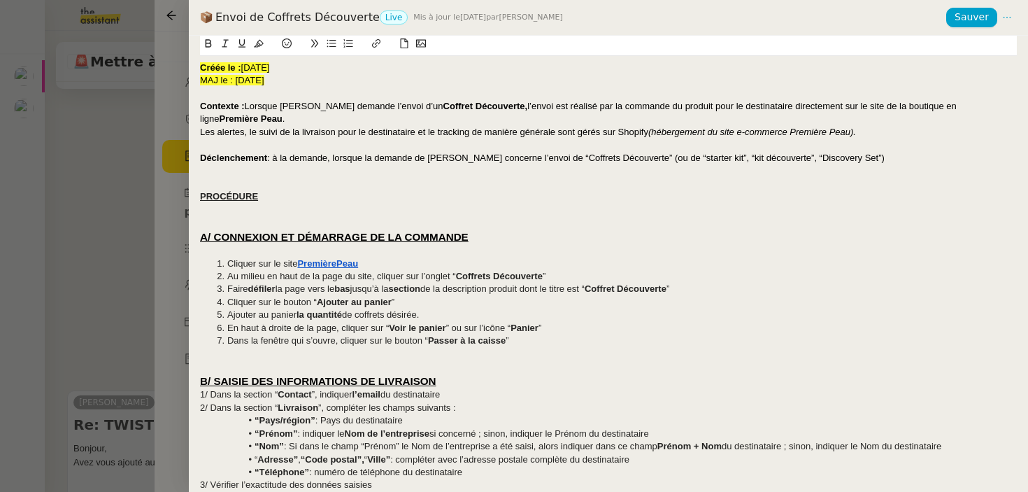
click at [15, 211] on div at bounding box center [514, 246] width 1028 height 492
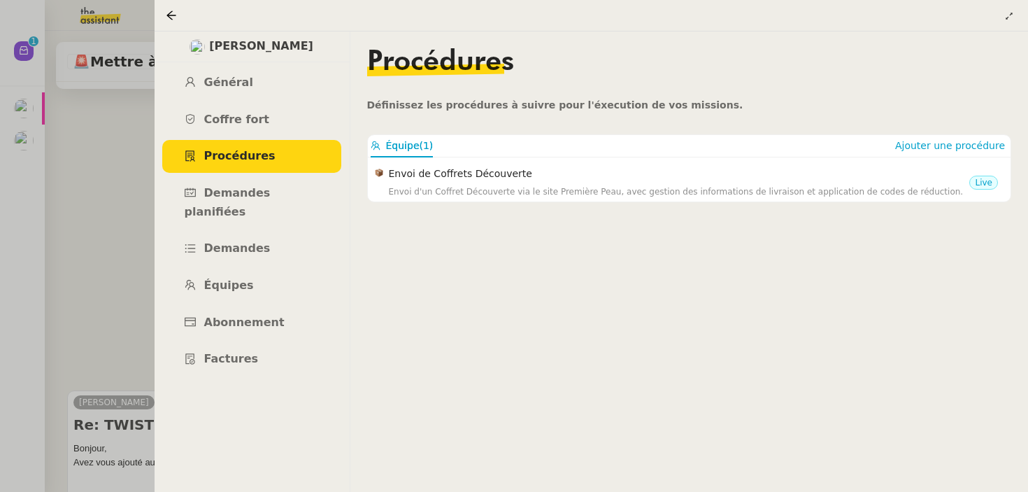
click at [125, 169] on div at bounding box center [514, 246] width 1028 height 492
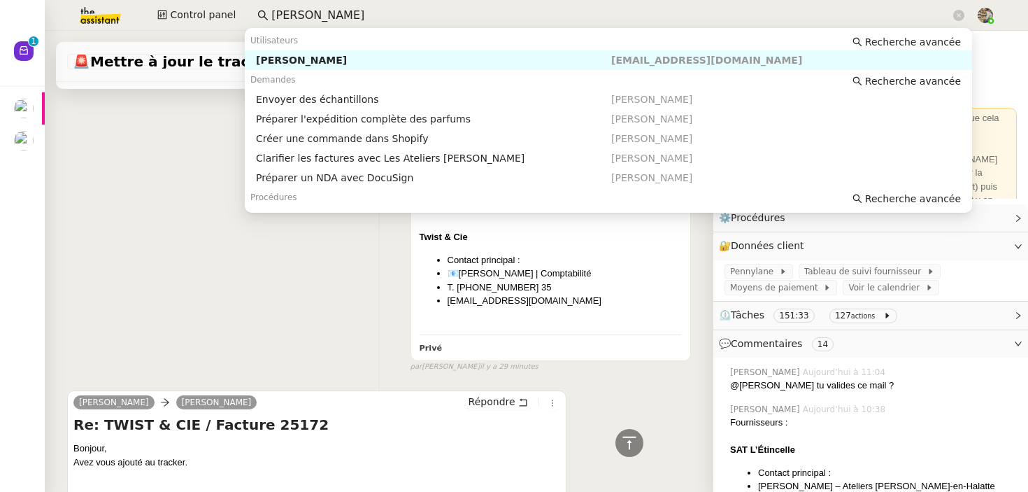
click at [315, 17] on input "[PERSON_NAME]" at bounding box center [610, 15] width 679 height 19
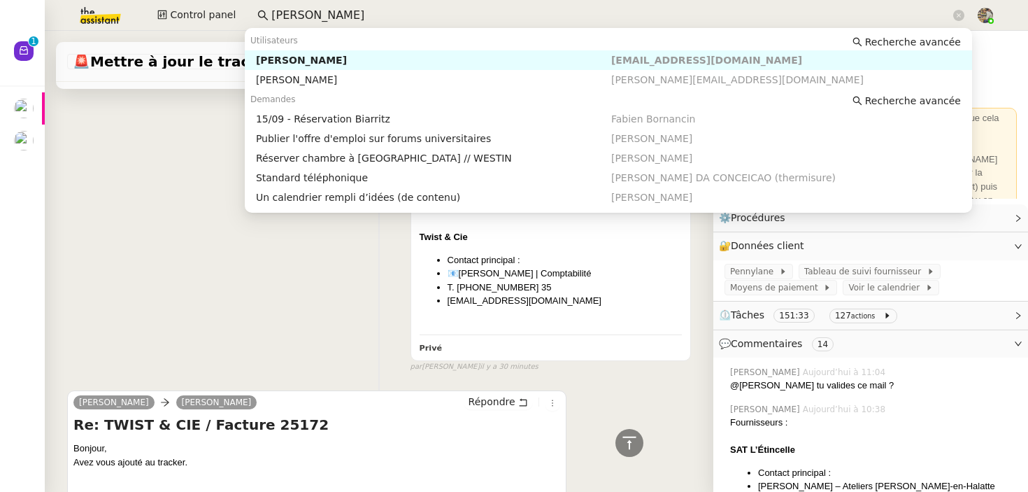
click at [338, 64] on div "[PERSON_NAME]" at bounding box center [433, 60] width 355 height 13
type input "[PERSON_NAME]"
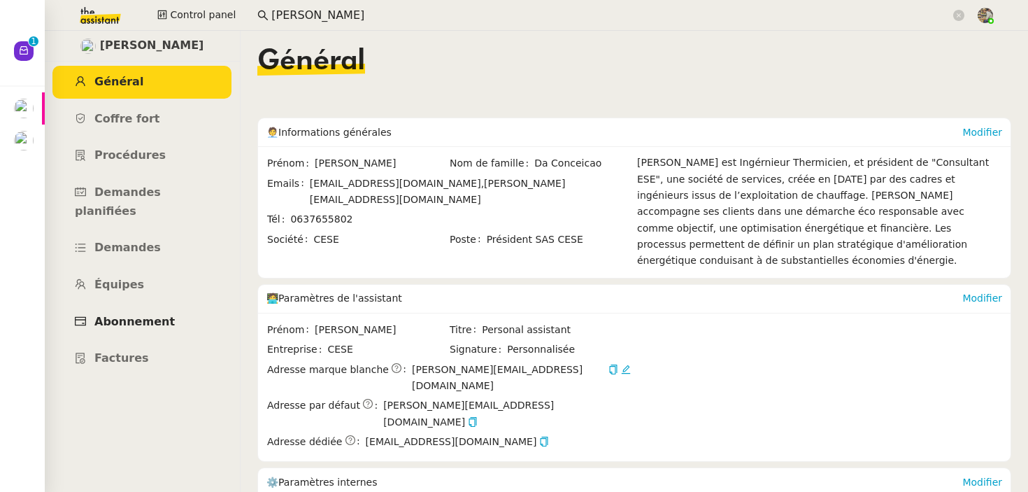
click at [127, 315] on span "Abonnement" at bounding box center [134, 321] width 80 height 13
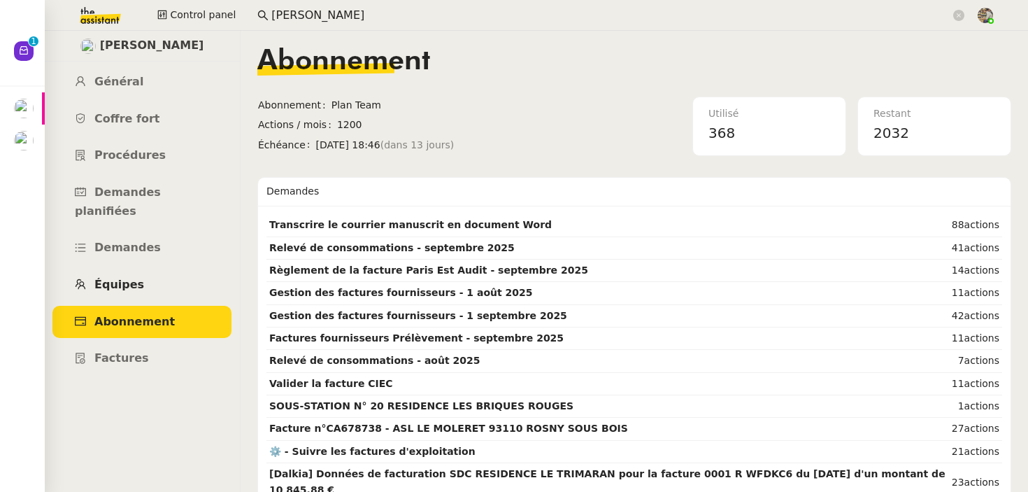
click at [152, 269] on link "Équipes" at bounding box center [141, 285] width 179 height 33
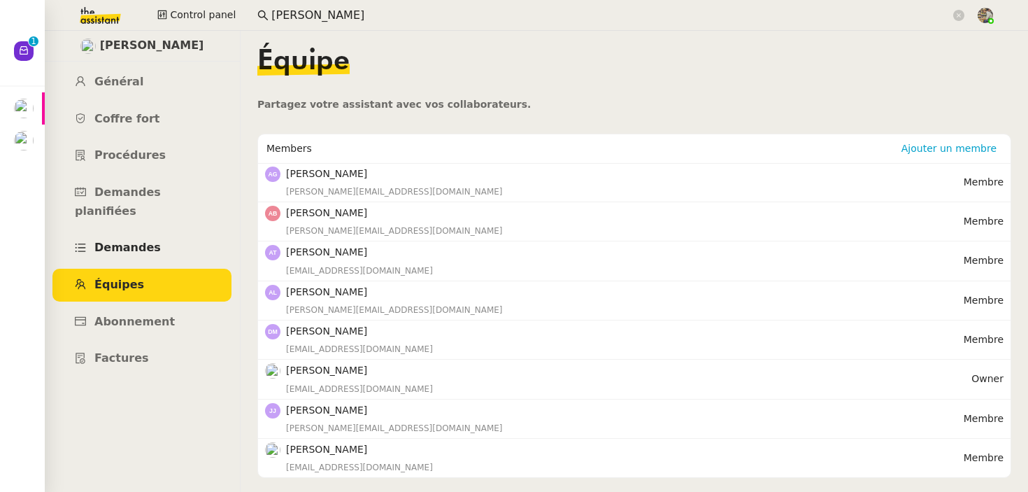
click at [158, 238] on link "Demandes" at bounding box center [141, 248] width 179 height 33
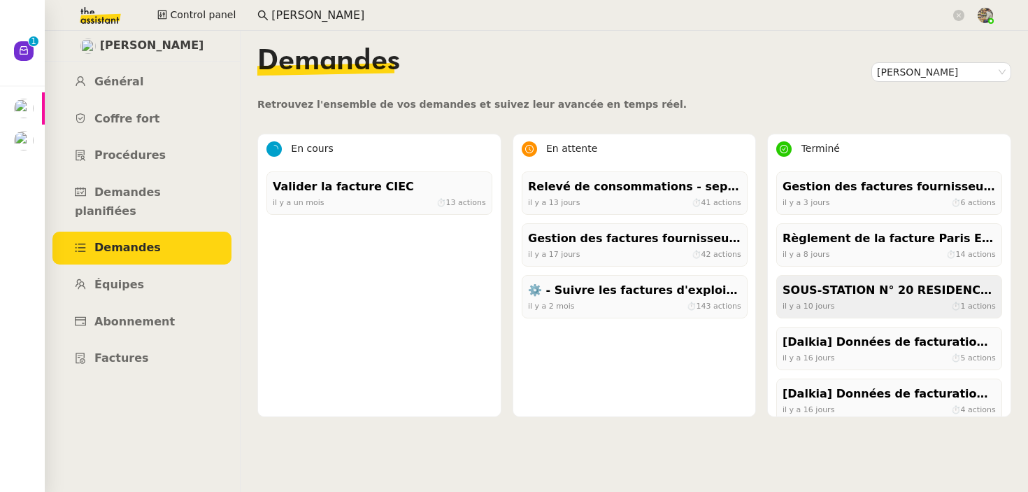
click at [840, 297] on div "SOUS-STATION N° 20 RESIDENCE LES BRIQUES ROUGES" at bounding box center [889, 290] width 213 height 19
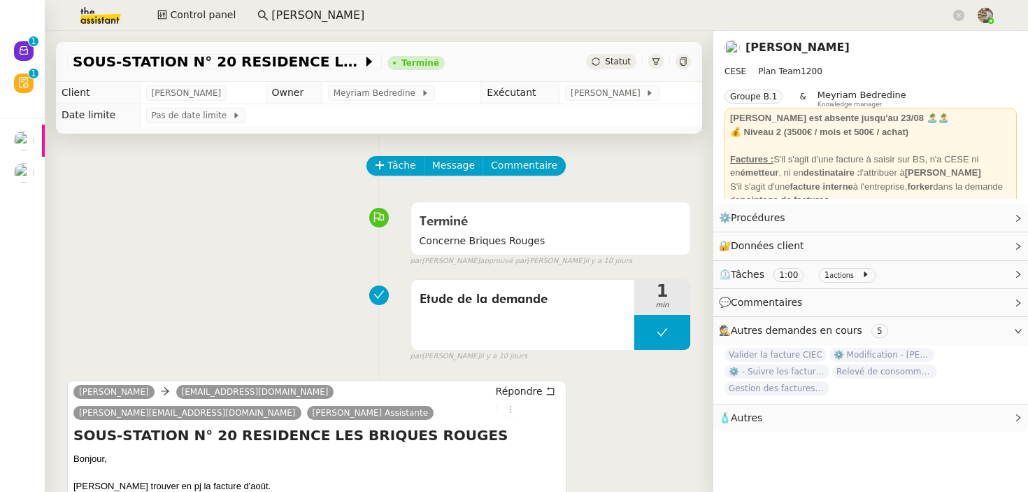
scroll to position [178, 0]
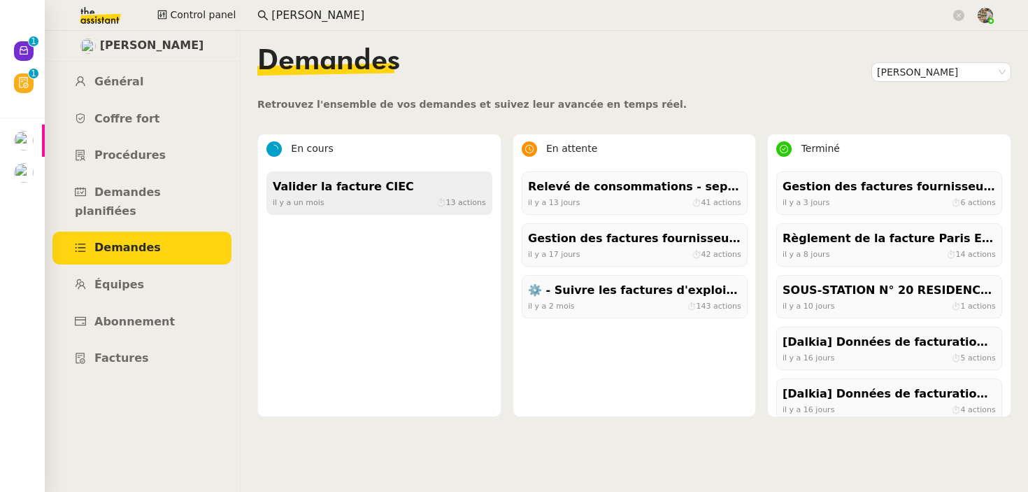
click at [429, 186] on div "Valider la facture CIEC" at bounding box center [379, 187] width 213 height 19
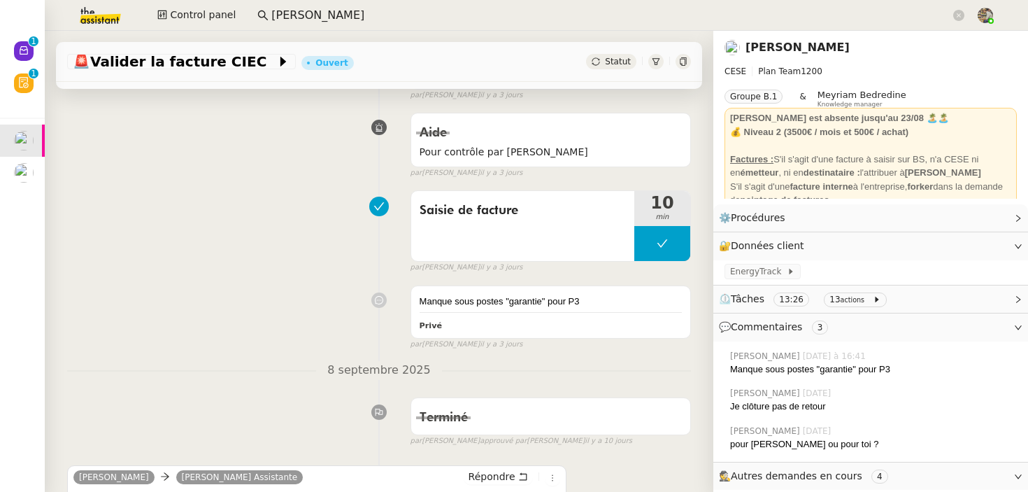
scroll to position [246, 0]
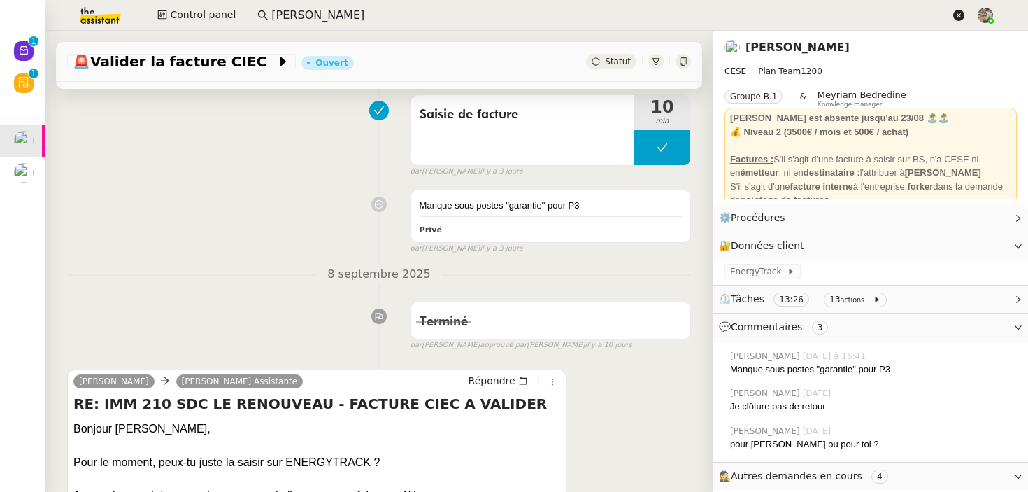
click at [957, 11] on icon at bounding box center [958, 15] width 11 height 11
click at [809, 52] on link "[PERSON_NAME]" at bounding box center [798, 47] width 104 height 13
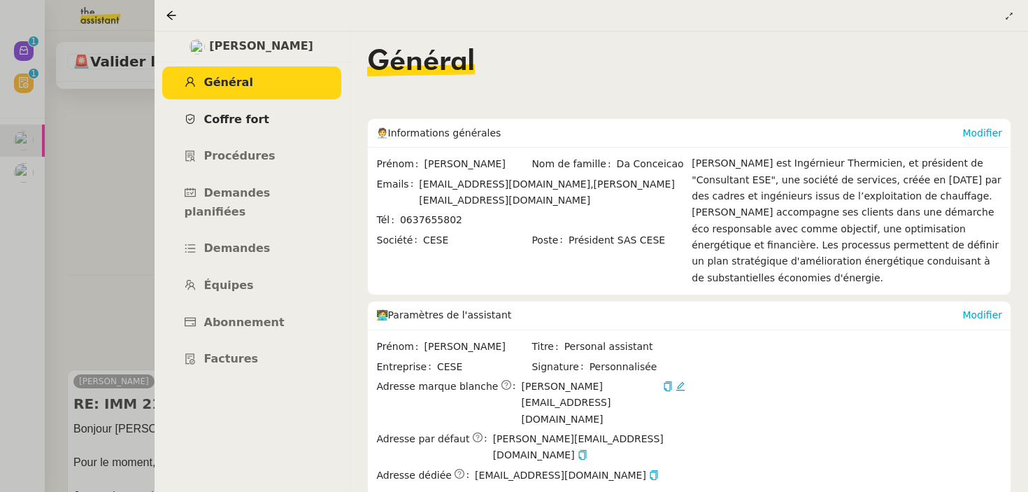
click at [245, 118] on span "Coffre fort" at bounding box center [237, 119] width 66 height 13
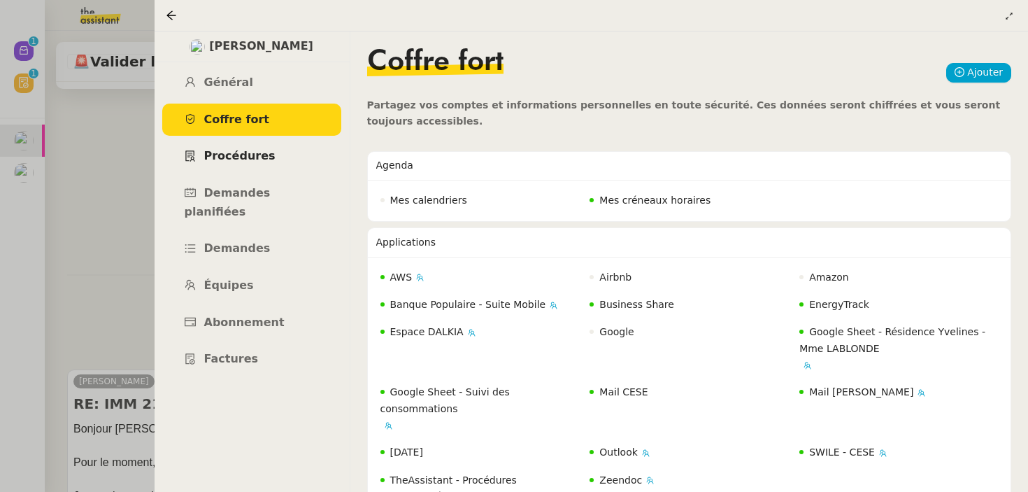
click at [247, 159] on span "Procédures" at bounding box center [239, 155] width 71 height 13
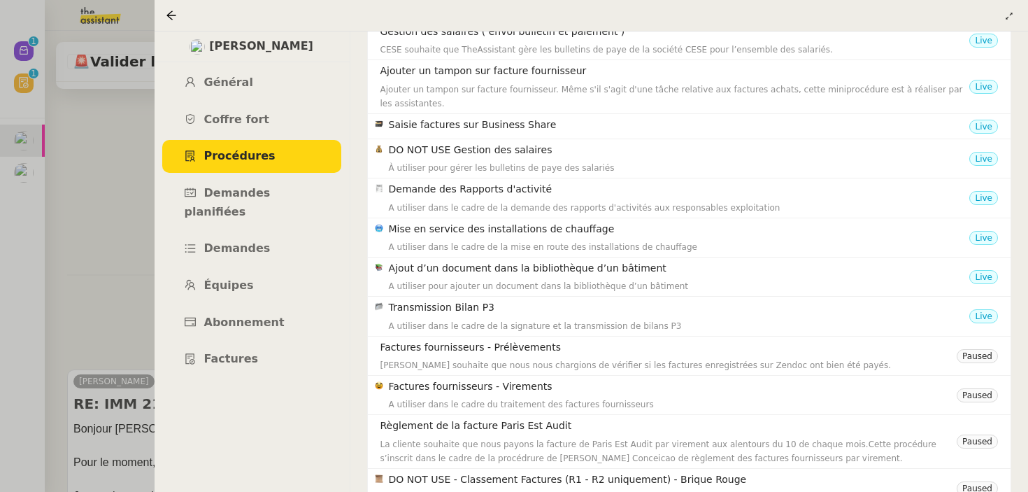
scroll to position [645, 0]
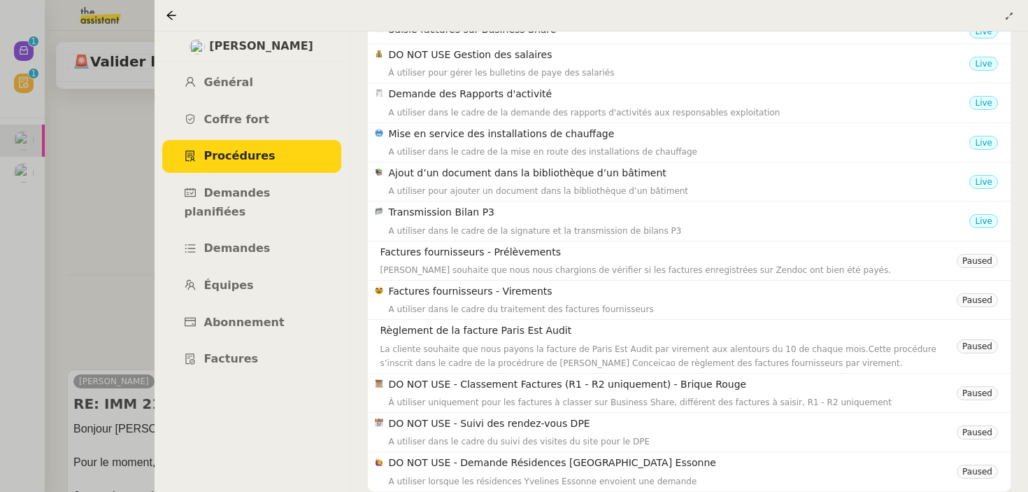
click at [125, 120] on div at bounding box center [514, 246] width 1028 height 492
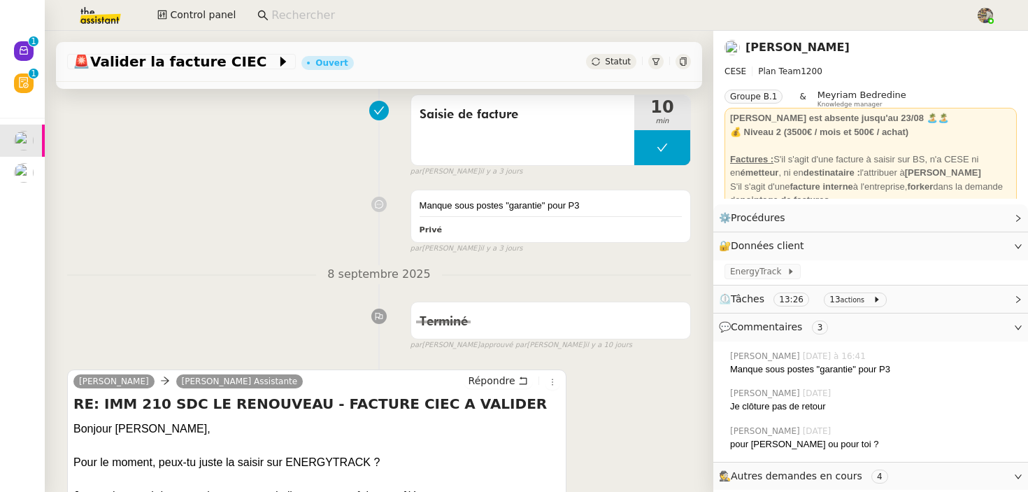
click at [795, 50] on link "[PERSON_NAME]" at bounding box center [798, 47] width 104 height 13
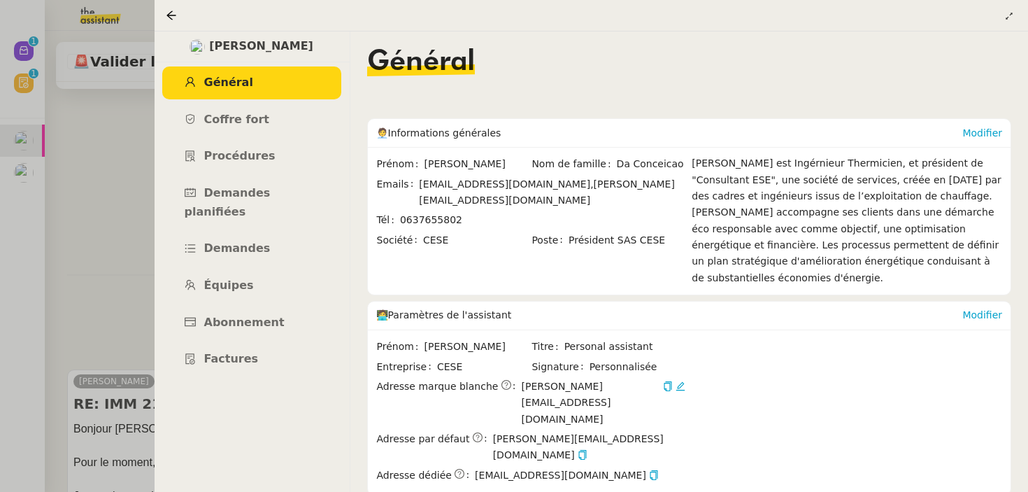
click at [89, 141] on div at bounding box center [514, 246] width 1028 height 492
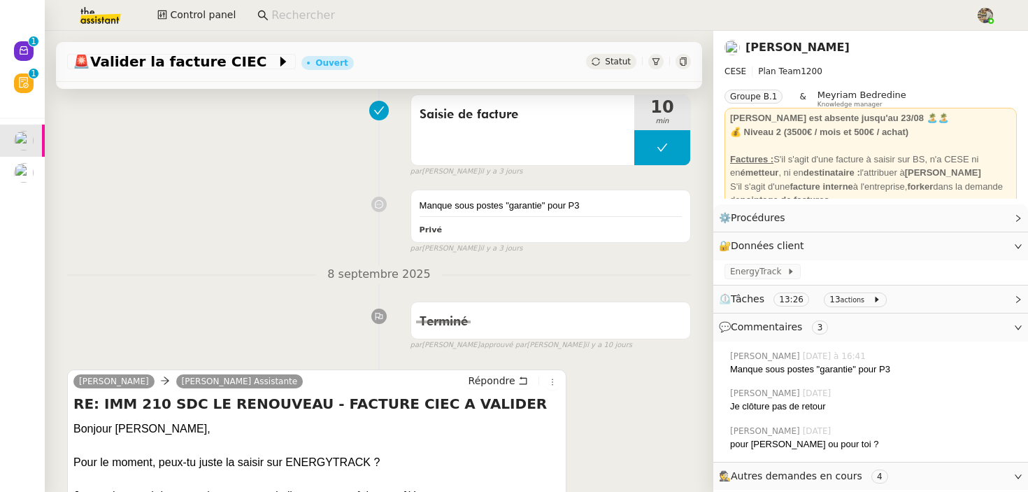
click at [731, 43] on img at bounding box center [732, 47] width 15 height 15
click at [761, 274] on span "EnergyTrack" at bounding box center [758, 271] width 57 height 14
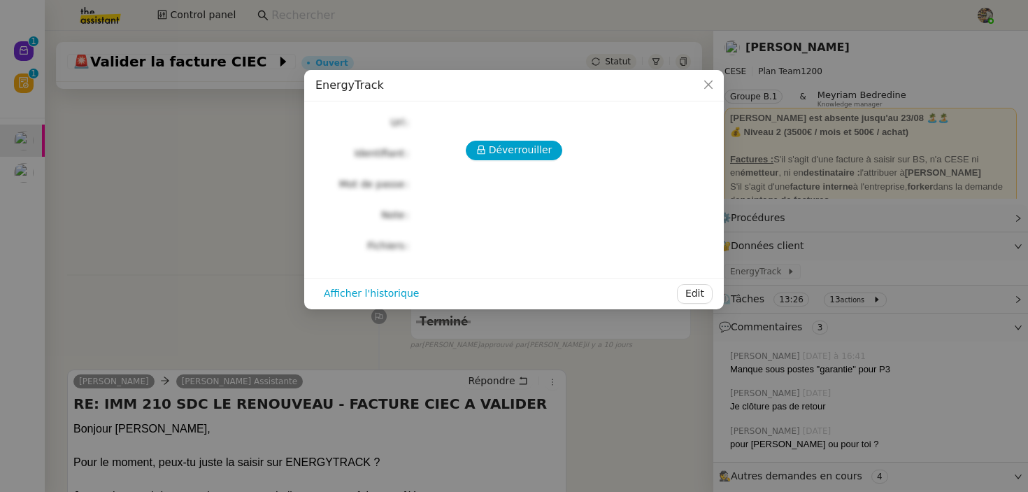
click at [169, 307] on nz-modal-container "EnergyTrack Déverrouiller Url Identifiant Mot de passe Note Fichiers Upload Aff…" at bounding box center [514, 246] width 1028 height 492
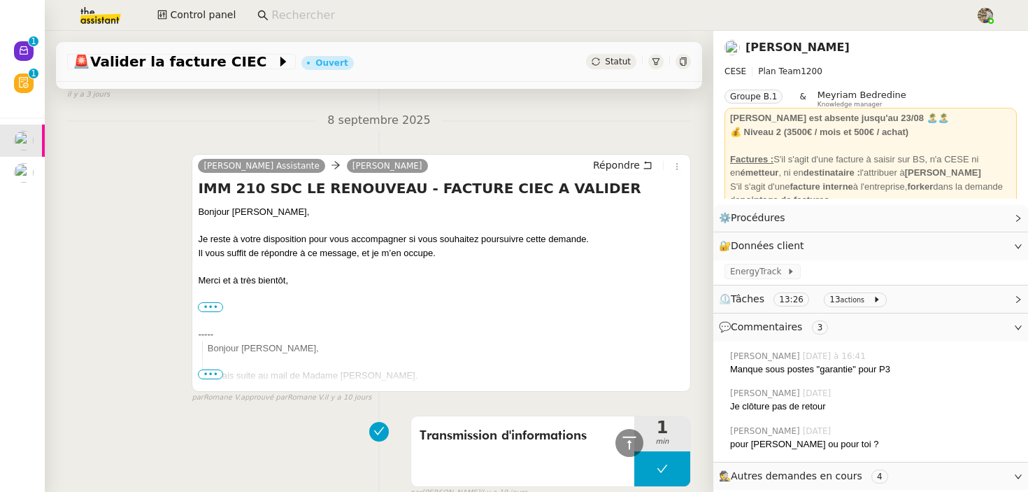
scroll to position [957, 0]
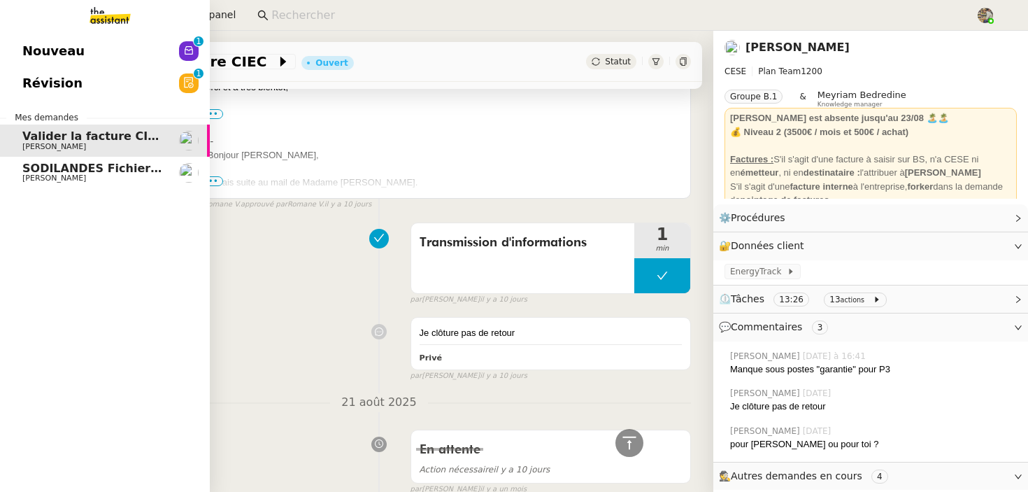
click at [7, 167] on link "SODILANDES Fichiers pour 2025 [PERSON_NAME]" at bounding box center [105, 173] width 210 height 32
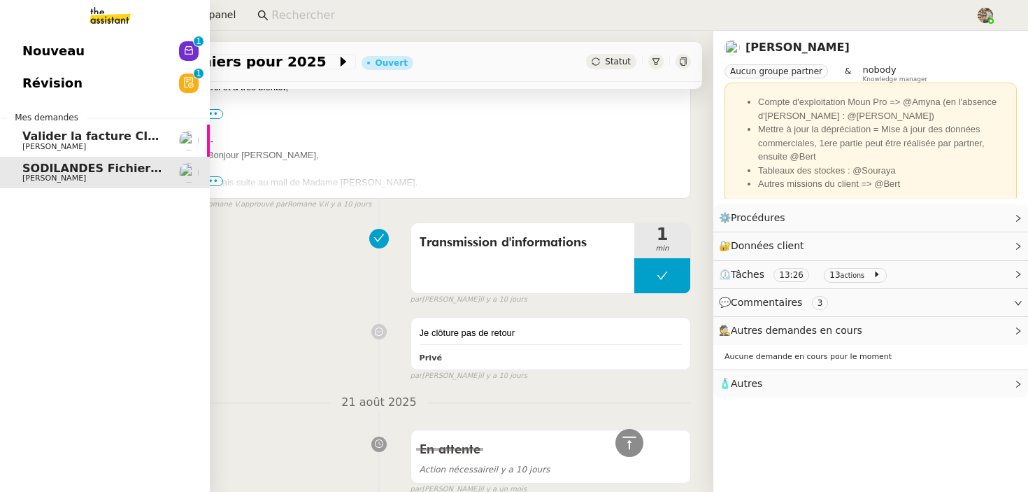
click at [60, 147] on span "[PERSON_NAME]" at bounding box center [54, 146] width 64 height 9
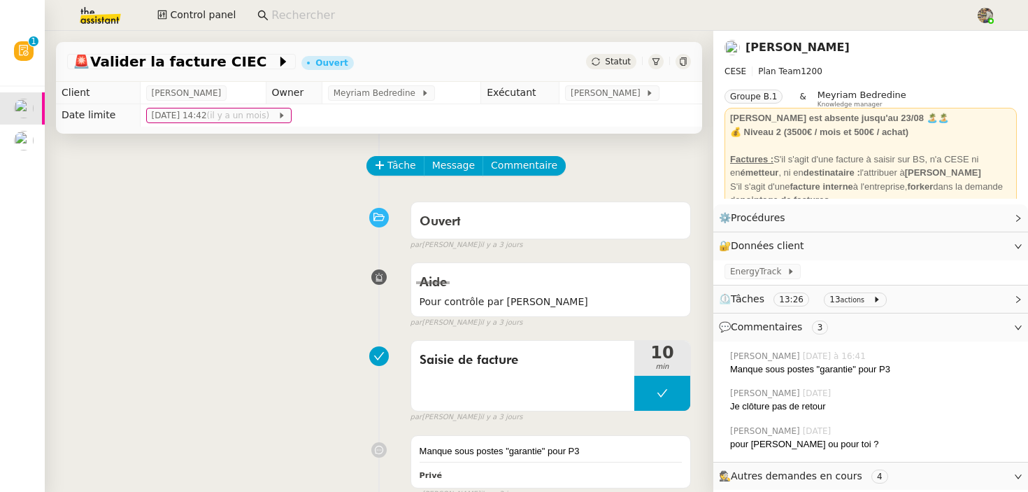
click at [796, 45] on link "[PERSON_NAME]" at bounding box center [798, 47] width 104 height 13
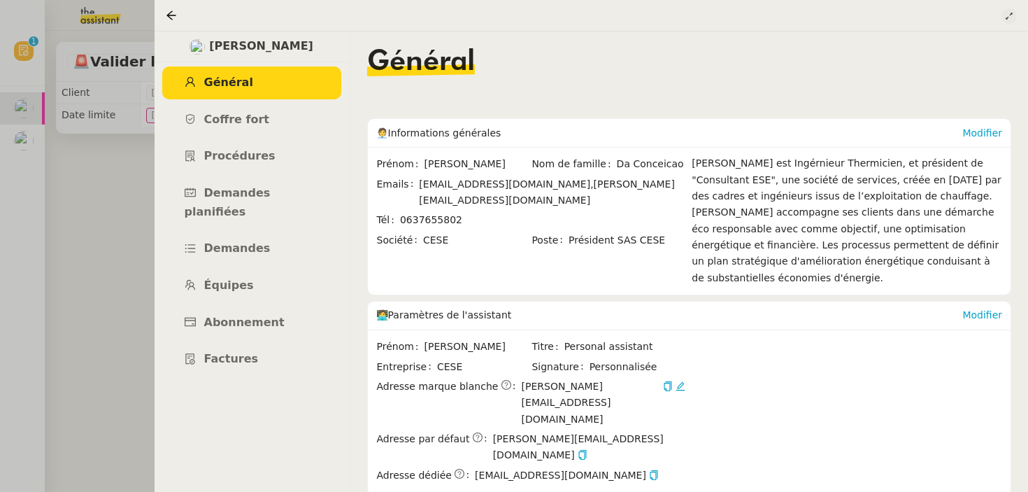
click at [1008, 17] on icon at bounding box center [1009, 16] width 6 height 6
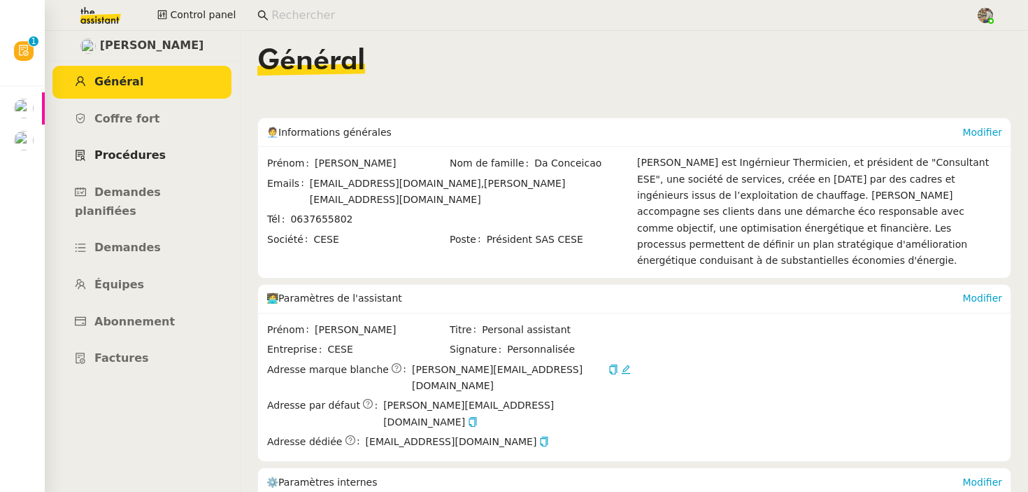
click at [141, 153] on span "Procédures" at bounding box center [129, 154] width 71 height 13
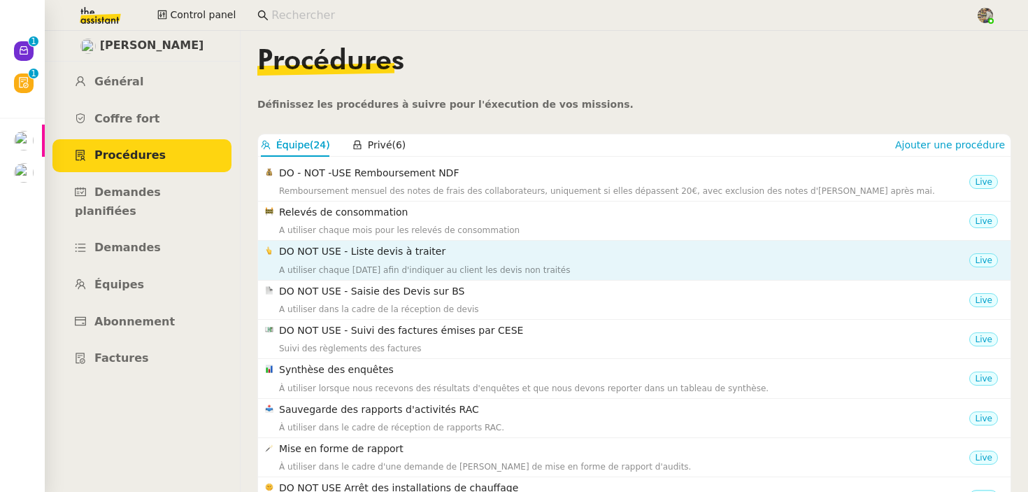
click at [436, 253] on h4 "DO NOT USE - Liste devis à traiter" at bounding box center [624, 251] width 690 height 16
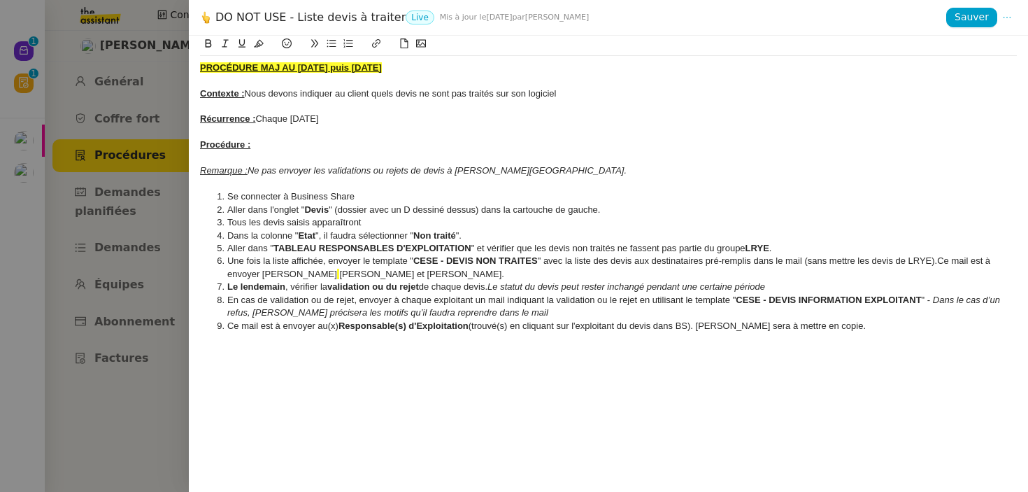
click at [1011, 10] on button at bounding box center [1007, 18] width 20 height 20
click at [993, 42] on span "Modifier" at bounding box center [980, 44] width 40 height 13
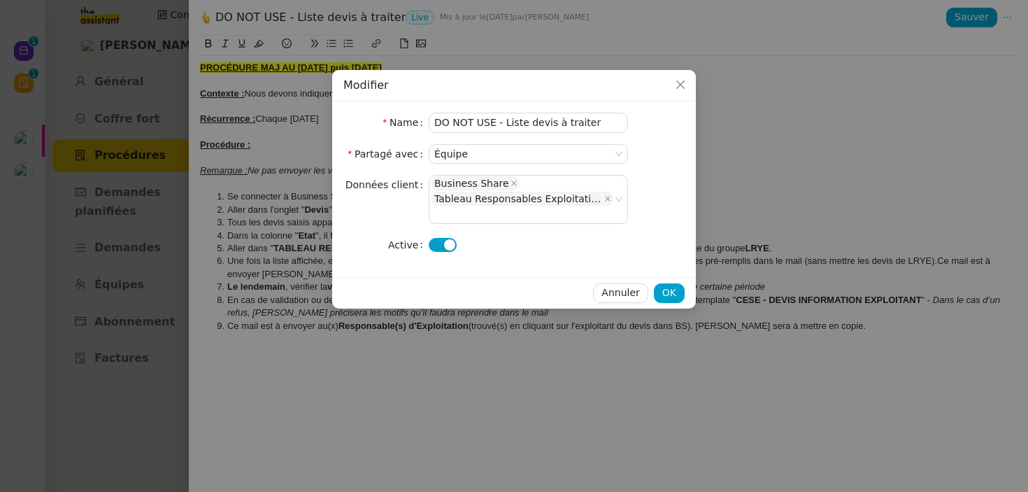
click at [815, 218] on nz-modal-container "Modifier Name DO NOT USE - Liste devis à traiter Partagé avec Équipe Données cl…" at bounding box center [514, 246] width 1028 height 492
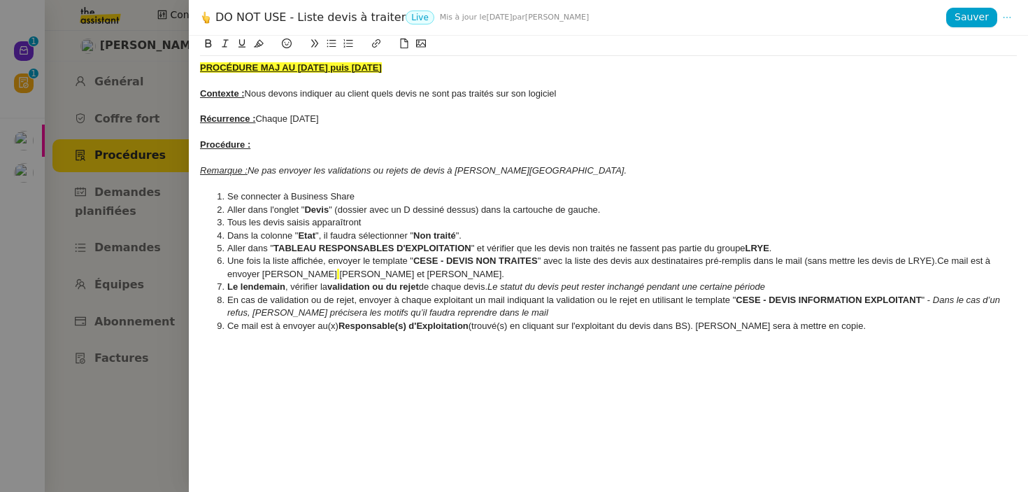
click at [1011, 20] on icon at bounding box center [1007, 18] width 10 height 10
click at [977, 47] on span "Modifier" at bounding box center [980, 44] width 40 height 13
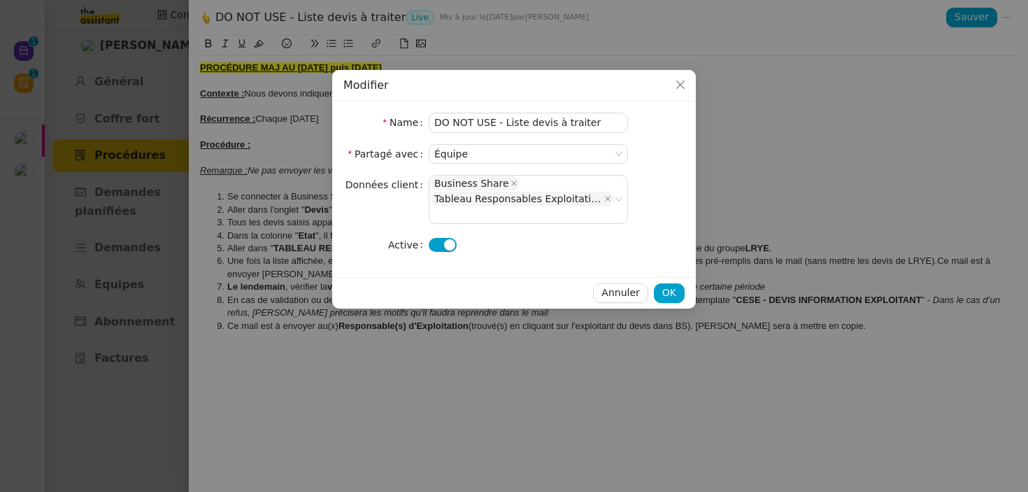
click at [436, 238] on button "button" at bounding box center [443, 245] width 28 height 14
click at [667, 285] on span "OK" at bounding box center [669, 293] width 14 height 16
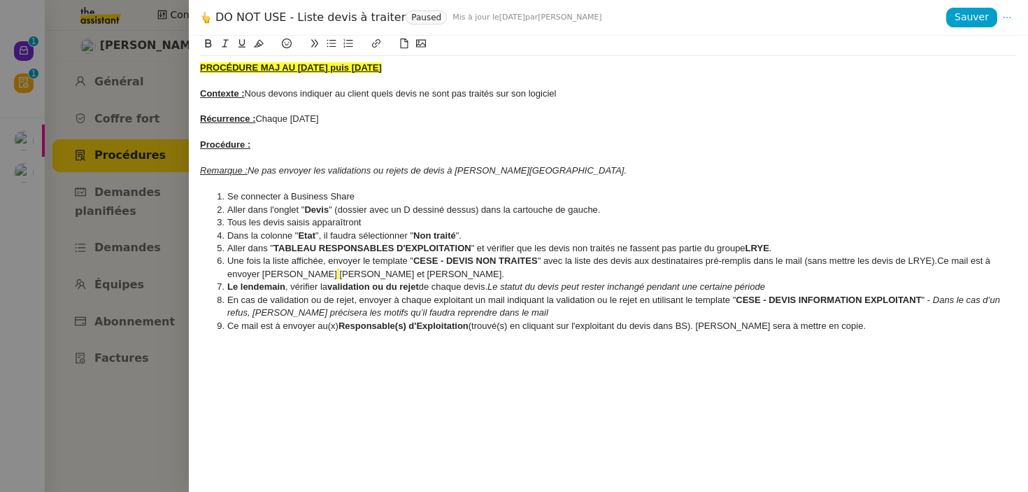
click at [104, 262] on div at bounding box center [514, 246] width 1028 height 492
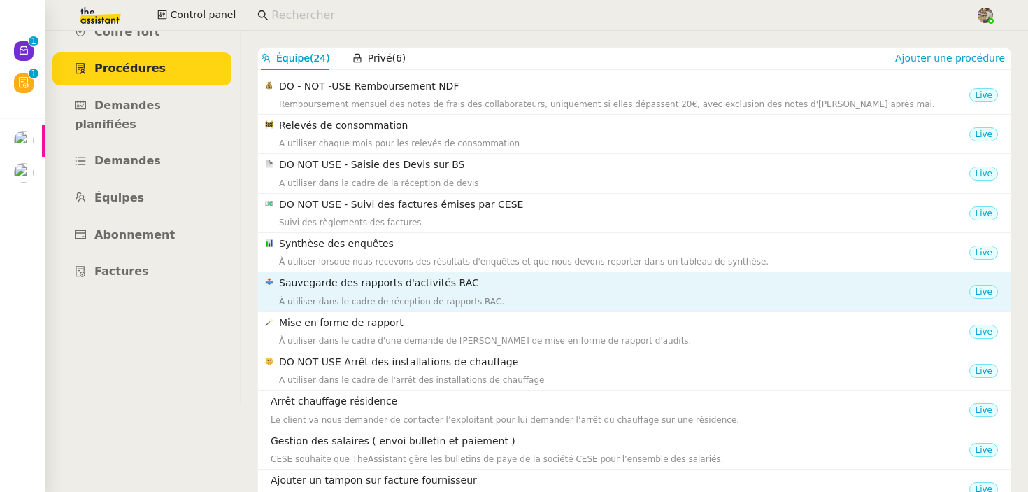
scroll to position [86, 0]
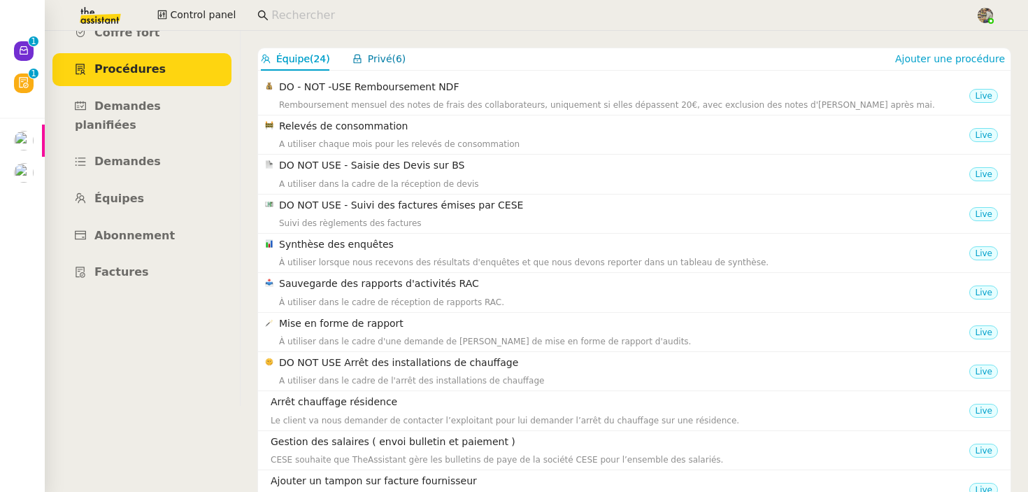
click at [380, 62] on span "Privé" at bounding box center [380, 58] width 24 height 11
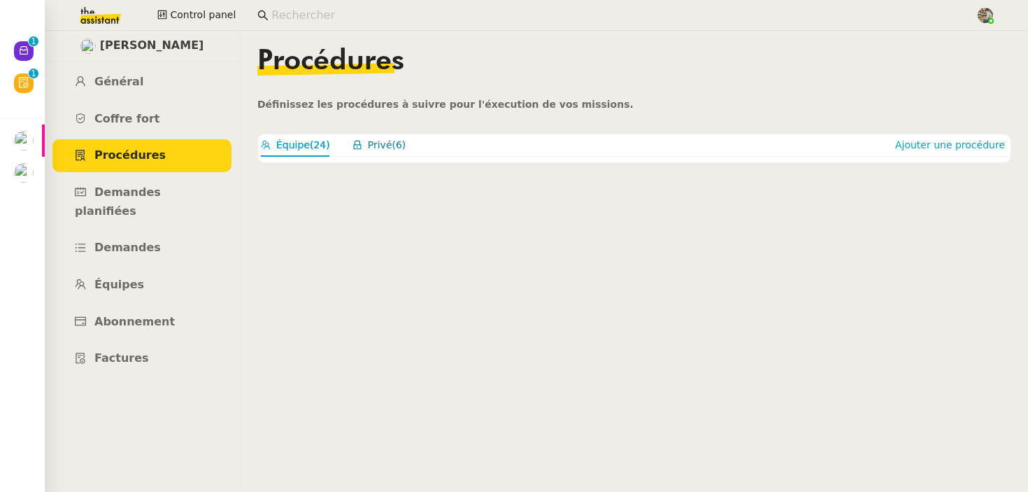
scroll to position [0, 0]
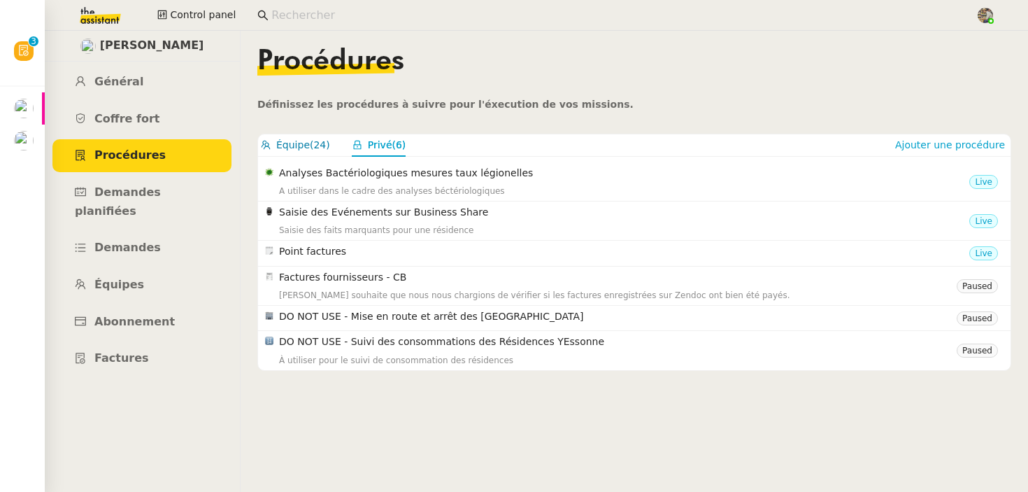
click at [278, 144] on span "Équipe" at bounding box center [293, 144] width 34 height 11
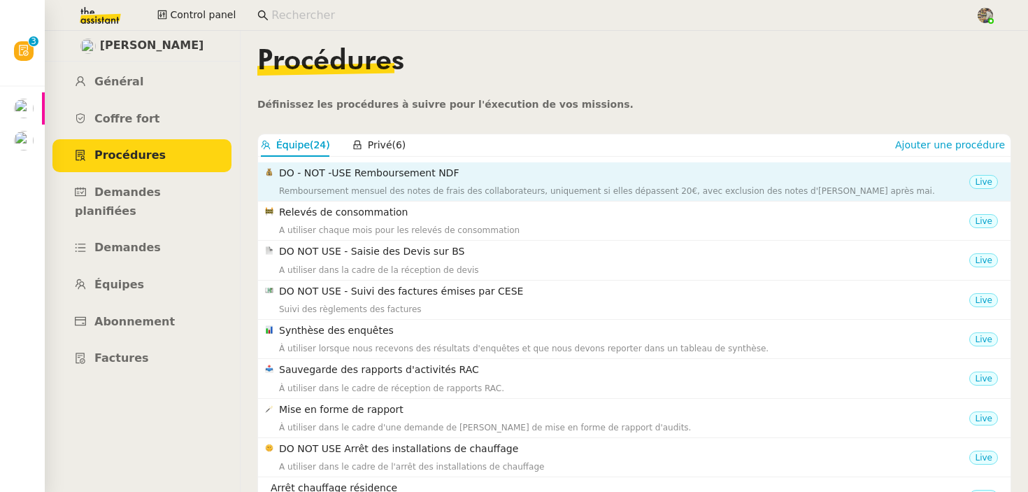
click at [334, 187] on div "Remboursement mensuel des notes de frais des collaborateurs, uniquement si elle…" at bounding box center [624, 191] width 690 height 14
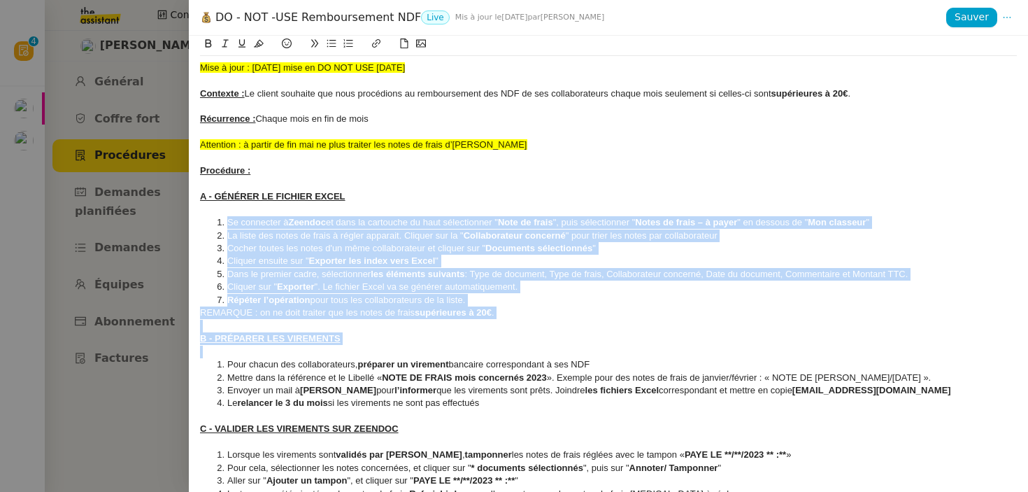
drag, startPoint x: 225, startPoint y: 223, endPoint x: 523, endPoint y: 350, distance: 324.0
click at [523, 350] on div "Mise à jour : [DATE] mise en DO NOT USE [DATE] Contexte : Le client souhaite qu…" at bounding box center [608, 281] width 817 height 450
click at [548, 350] on div at bounding box center [608, 352] width 817 height 13
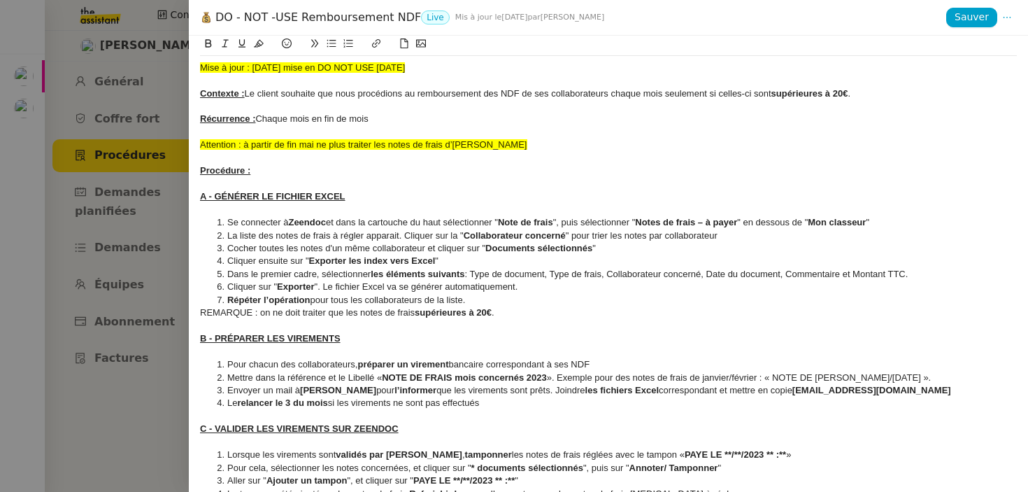
click at [112, 193] on div at bounding box center [514, 246] width 1028 height 492
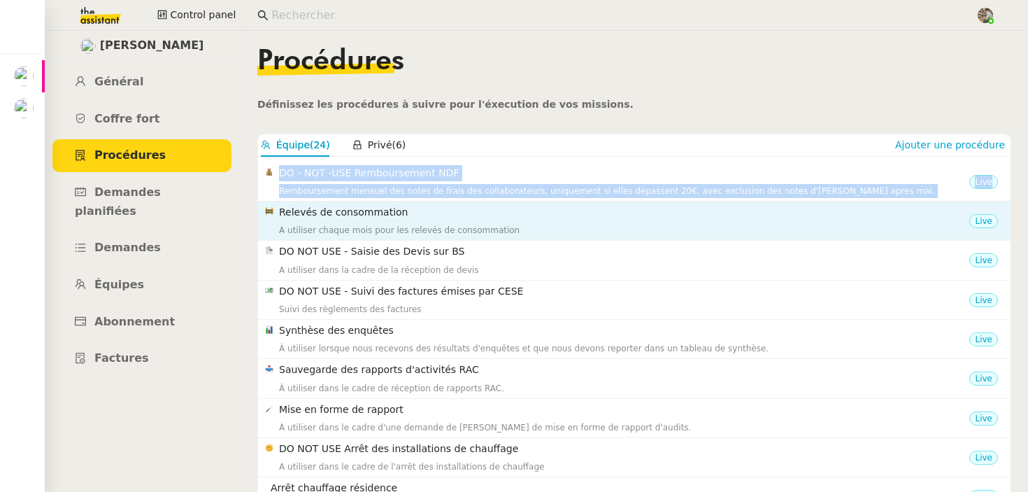
drag, startPoint x: 257, startPoint y: 169, endPoint x: 374, endPoint y: 203, distance: 121.1
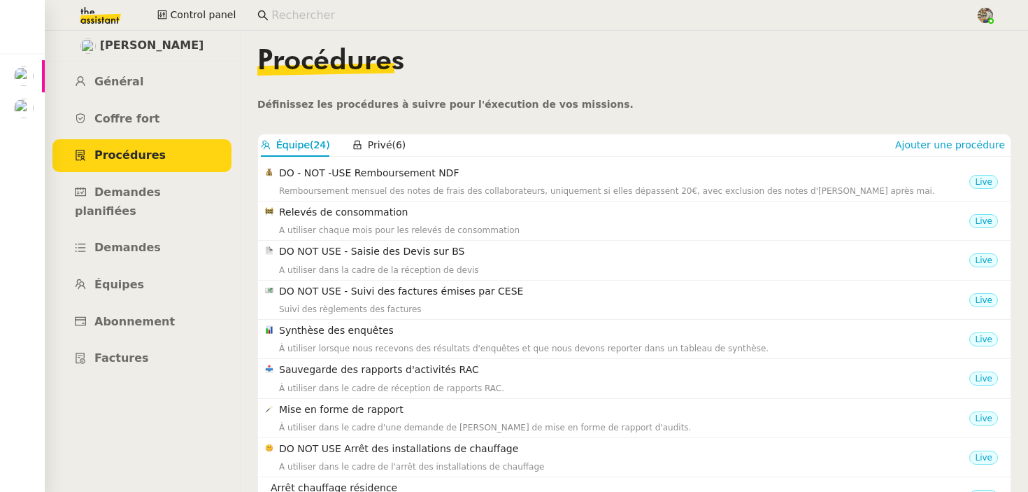
click at [114, 286] on ul "Général Coffre fort Procédures Demandes planifiées Demandes Équipes Abonnement …" at bounding box center [142, 220] width 196 height 309
click at [128, 315] on span "Abonnement" at bounding box center [134, 321] width 80 height 13
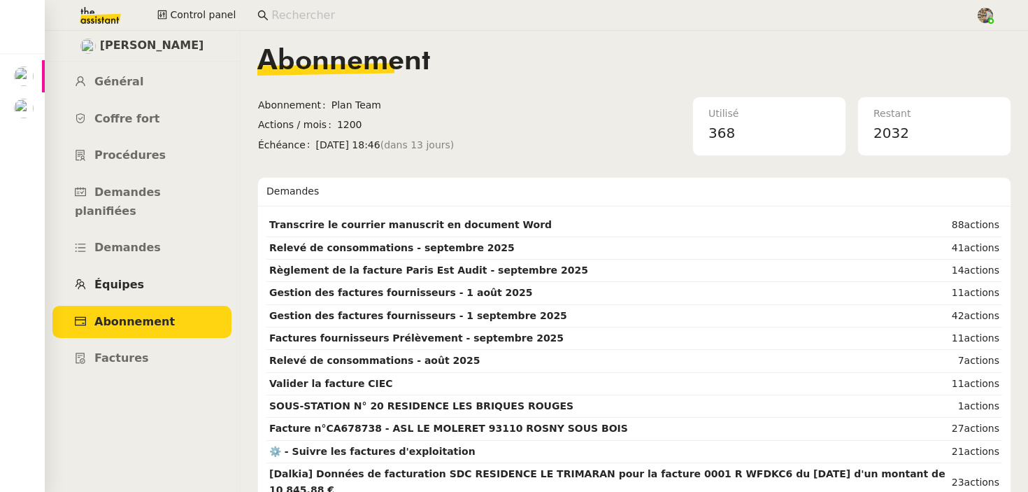
click at [126, 280] on link "Équipes" at bounding box center [141, 285] width 179 height 33
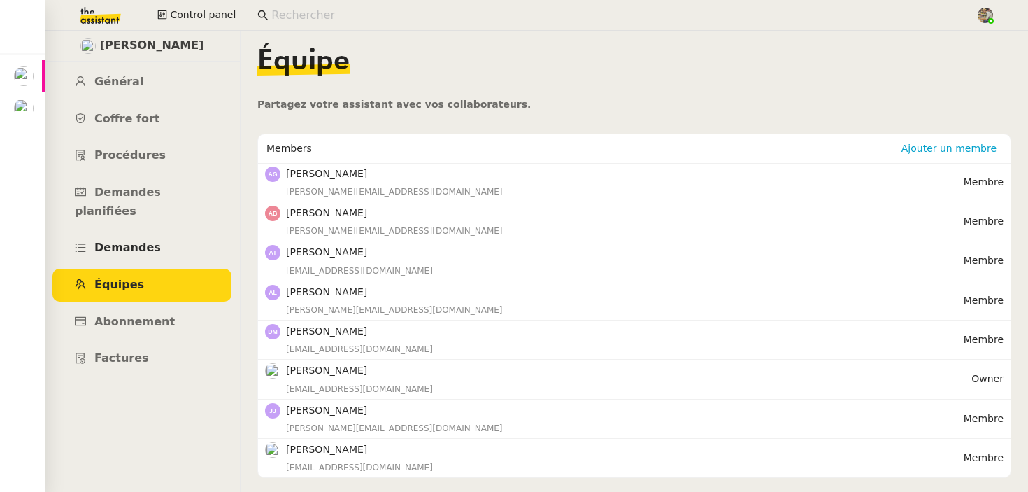
click at [143, 241] on span "Demandes" at bounding box center [127, 247] width 66 height 13
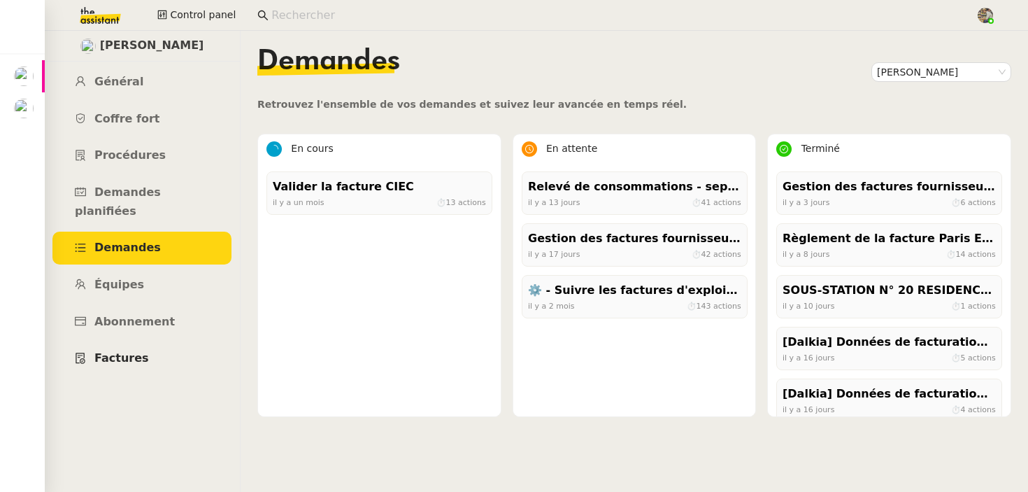
click at [134, 351] on span "Factures" at bounding box center [121, 357] width 55 height 13
click at [154, 118] on link "Coffre fort" at bounding box center [141, 119] width 179 height 33
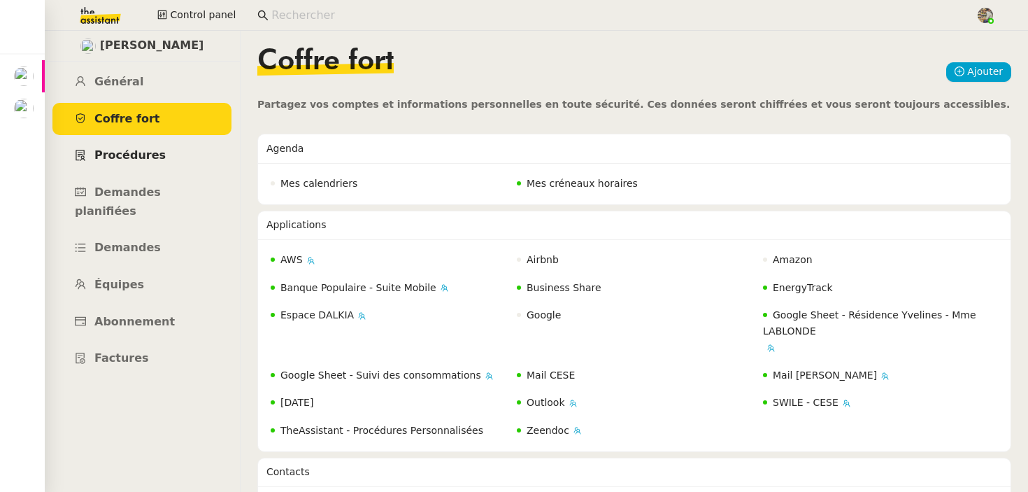
click at [120, 167] on link "Procédures" at bounding box center [141, 155] width 179 height 33
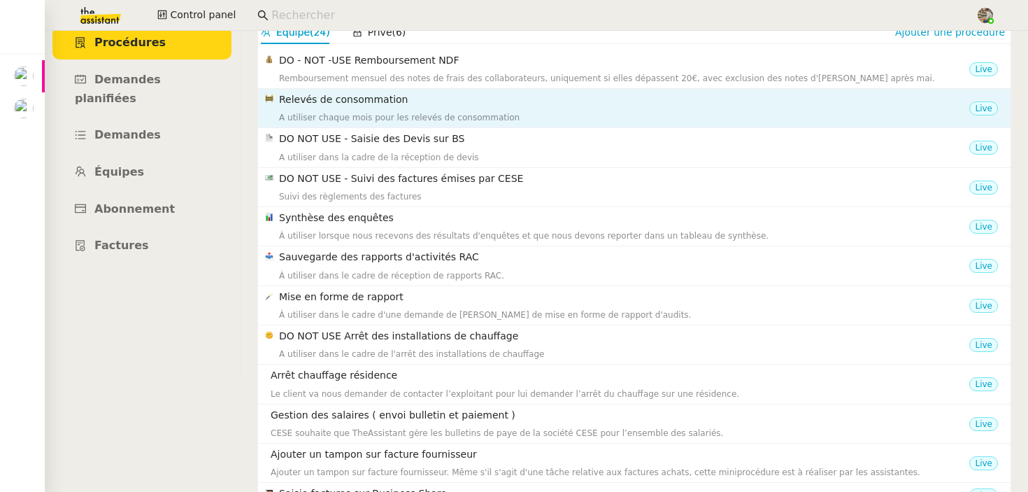
scroll to position [11, 0]
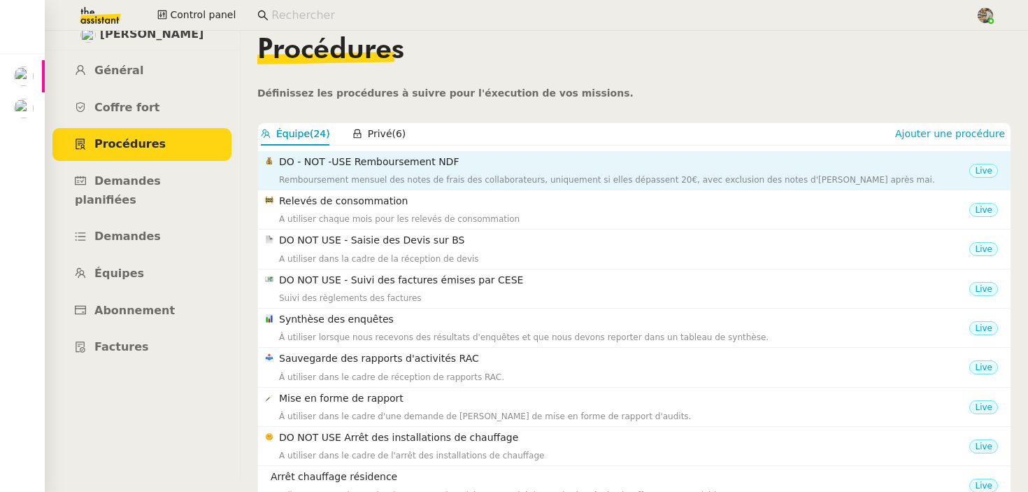
click at [371, 169] on h4 "DO - NOT -USE Remboursement NDF" at bounding box center [624, 162] width 690 height 16
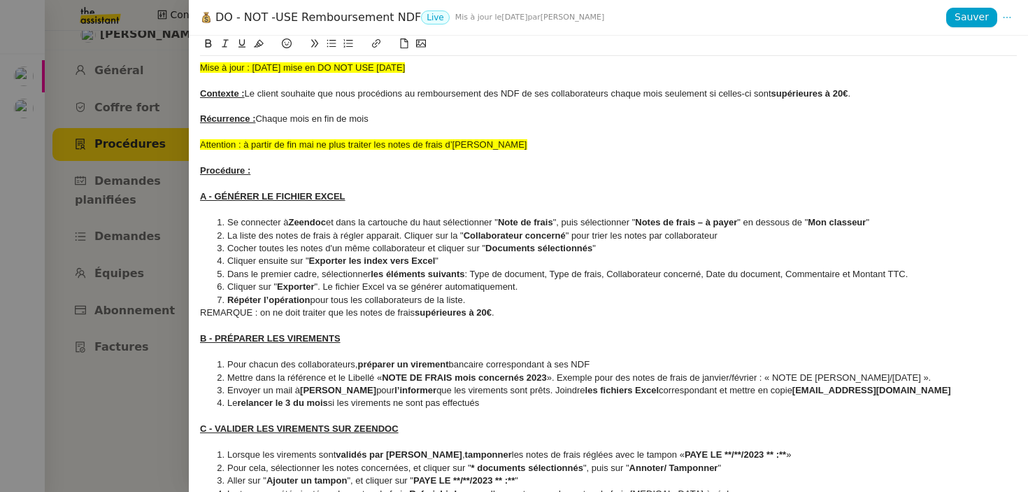
click at [266, 9] on div "DO - NOT -USE Remboursement NDF Live Mis à jour le [DATE] par [PERSON_NAME] Sau…" at bounding box center [608, 18] width 839 height 36
drag, startPoint x: 252, startPoint y: 148, endPoint x: 413, endPoint y: 148, distance: 161.6
click at [413, 148] on span "Attention : à partir de fin mai ne plus traiter les notes de frais d’[PERSON_NA…" at bounding box center [363, 144] width 327 height 10
drag, startPoint x: 537, startPoint y: 149, endPoint x: 243, endPoint y: 148, distance: 293.8
click at [243, 148] on div "Attention : à partir de fin mai ne plus traiter les notes de frais d’[PERSON_NA…" at bounding box center [608, 145] width 817 height 13
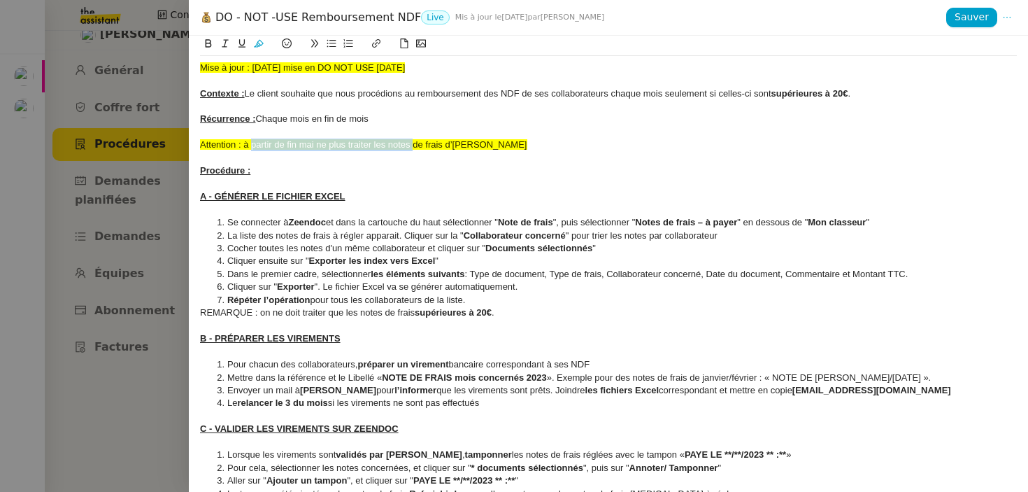
click at [1012, 16] on icon at bounding box center [1007, 18] width 18 height 10
click at [618, 152] on div at bounding box center [608, 158] width 817 height 13
click at [88, 256] on div at bounding box center [514, 246] width 1028 height 492
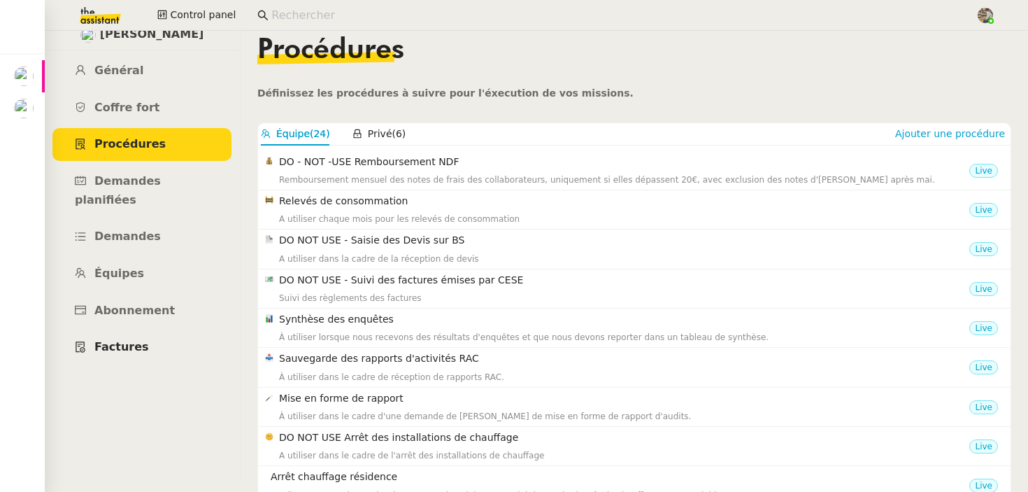
scroll to position [131, 0]
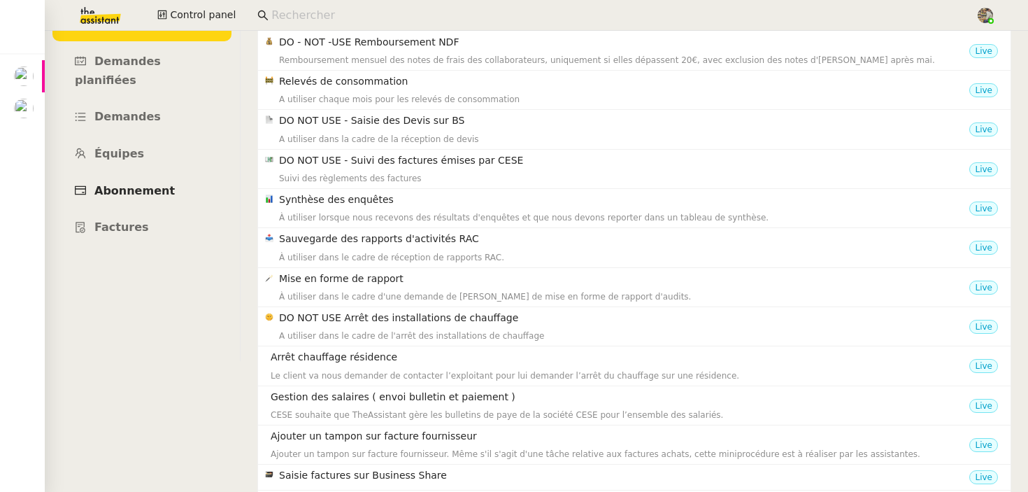
click at [137, 184] on span "Abonnement" at bounding box center [134, 190] width 80 height 13
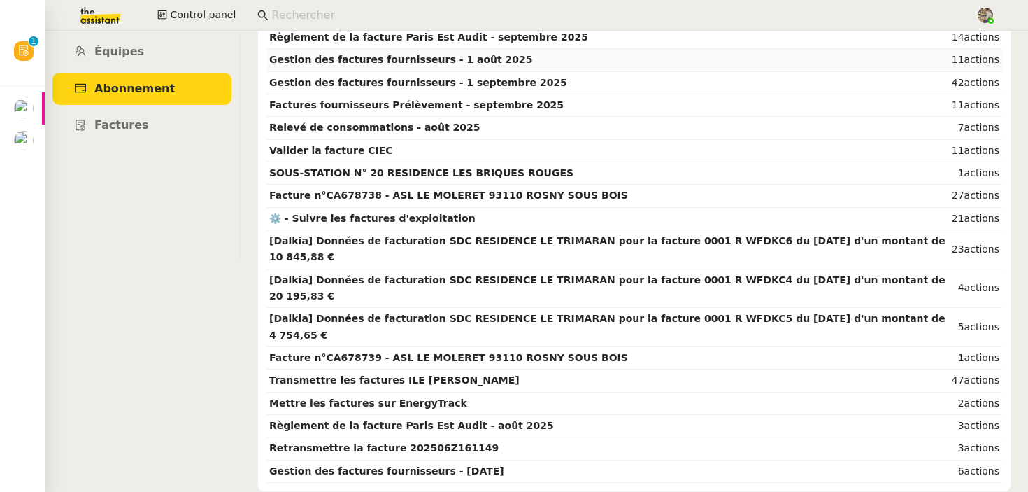
scroll to position [350, 0]
click at [435, 262] on strong "[Dalkia] Données de facturation SDC RESIDENCE LE TRIMARAN pour la facture 0001 …" at bounding box center [607, 248] width 676 height 27
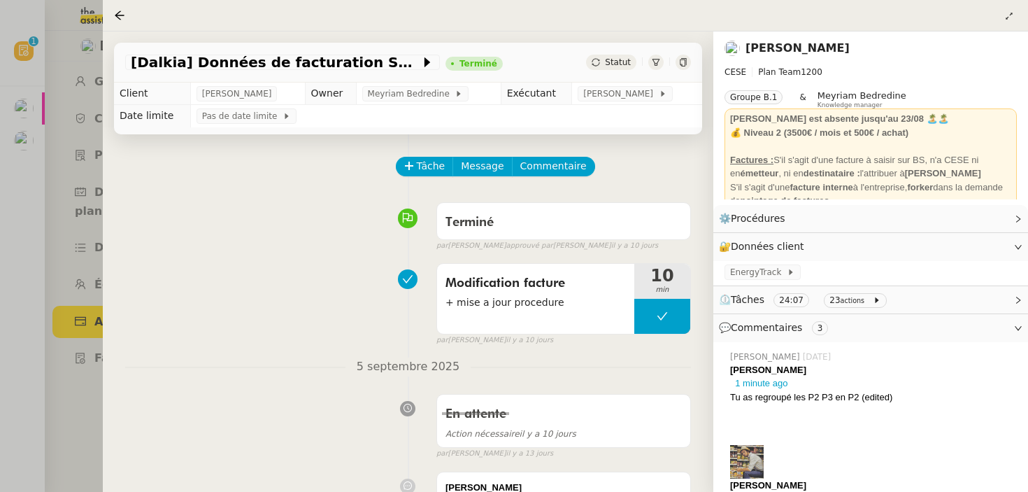
click at [50, 227] on div at bounding box center [514, 246] width 1028 height 492
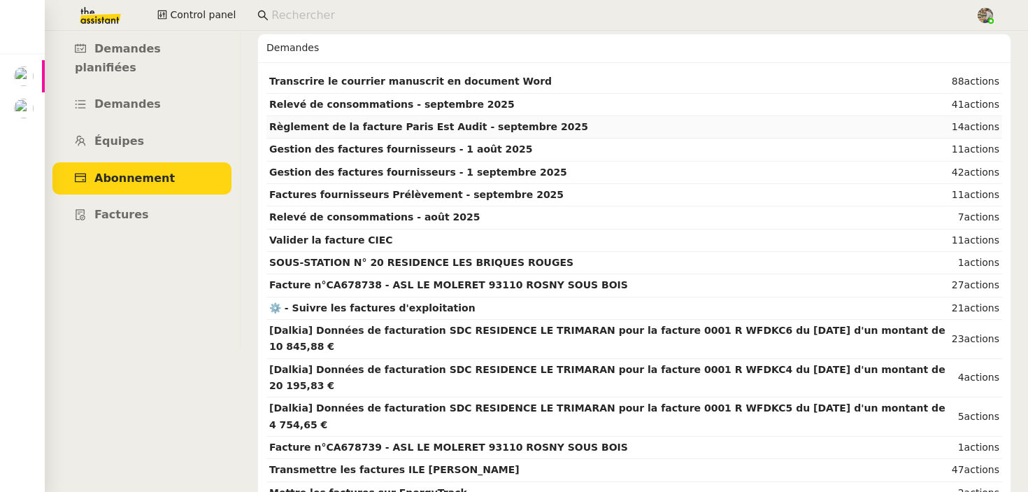
scroll to position [380, 0]
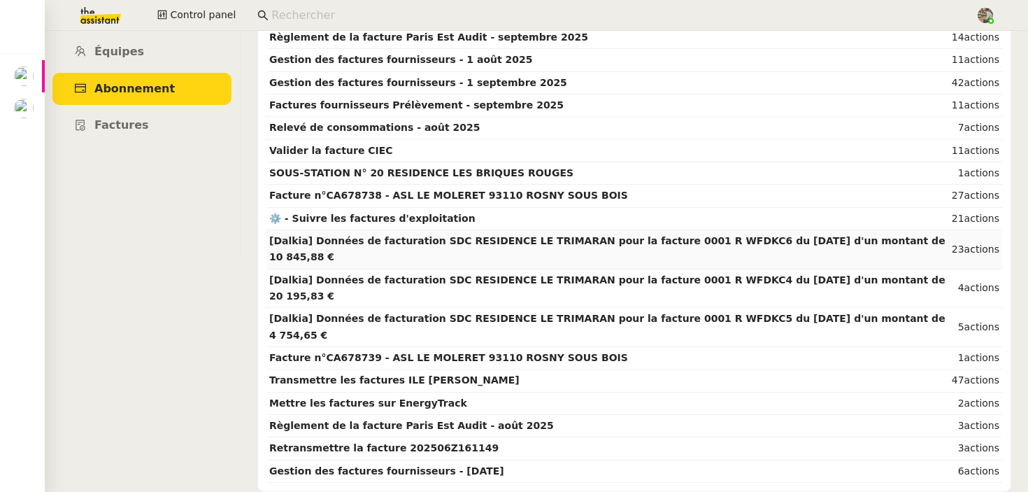
click at [414, 243] on strong "[Dalkia] Données de facturation SDC RESIDENCE LE TRIMARAN pour la facture 0001 …" at bounding box center [607, 248] width 676 height 27
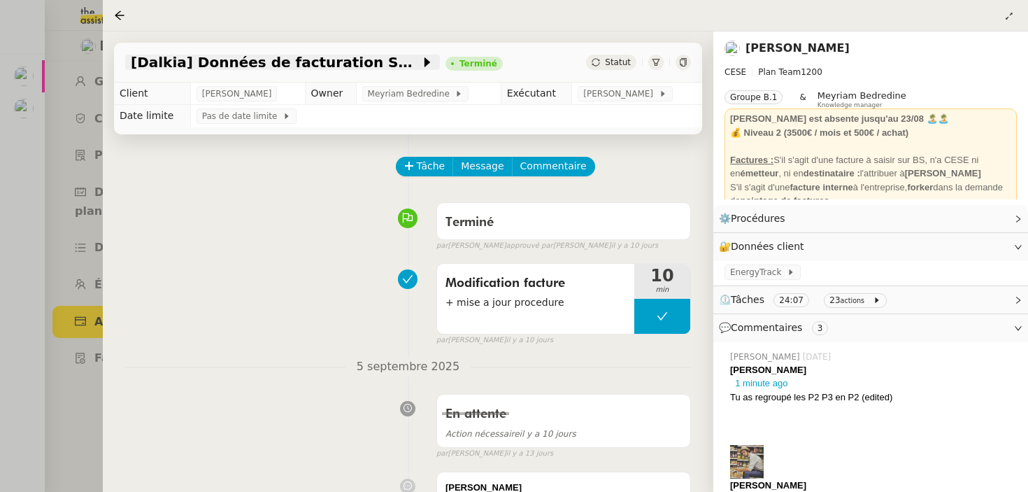
click at [372, 61] on span "[Dalkia] Données de facturation SDC RESIDENCE LE TRIMARAN pour la facture 0001 …" at bounding box center [276, 62] width 290 height 14
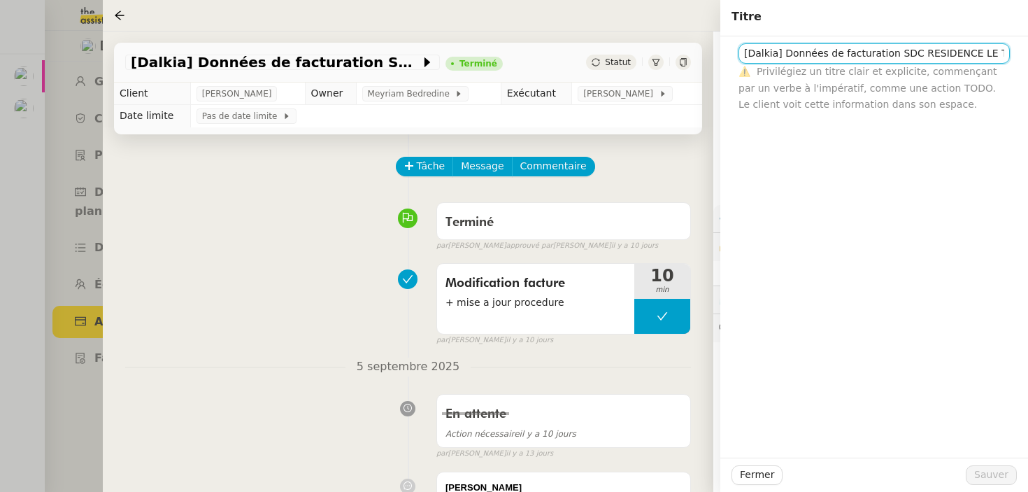
scroll to position [0, 383]
click at [831, 48] on input "[Dalkia] Données de facturation SDC RESIDENCE LE TRIMARAN pour la facture 0001 …" at bounding box center [874, 53] width 271 height 20
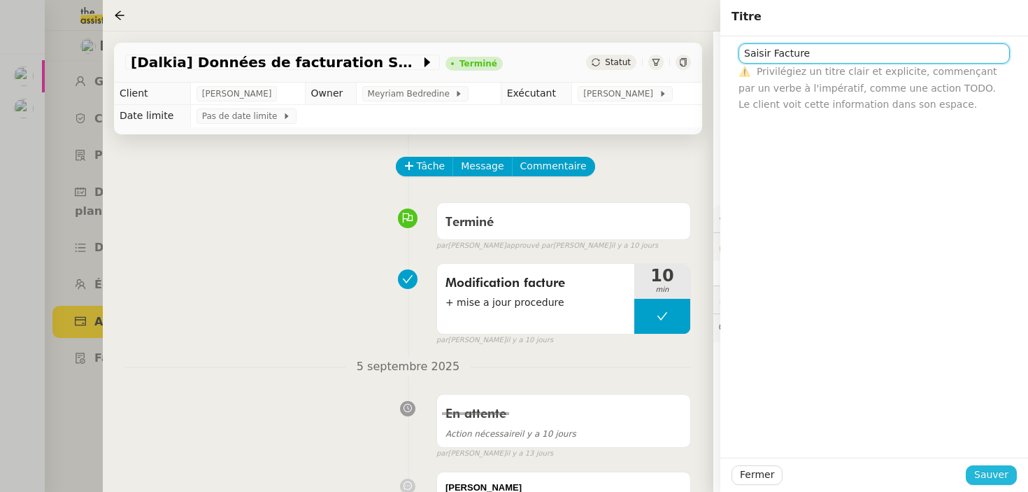
type input "Saisir Facture"
click at [1002, 468] on span "Sauver" at bounding box center [991, 475] width 34 height 16
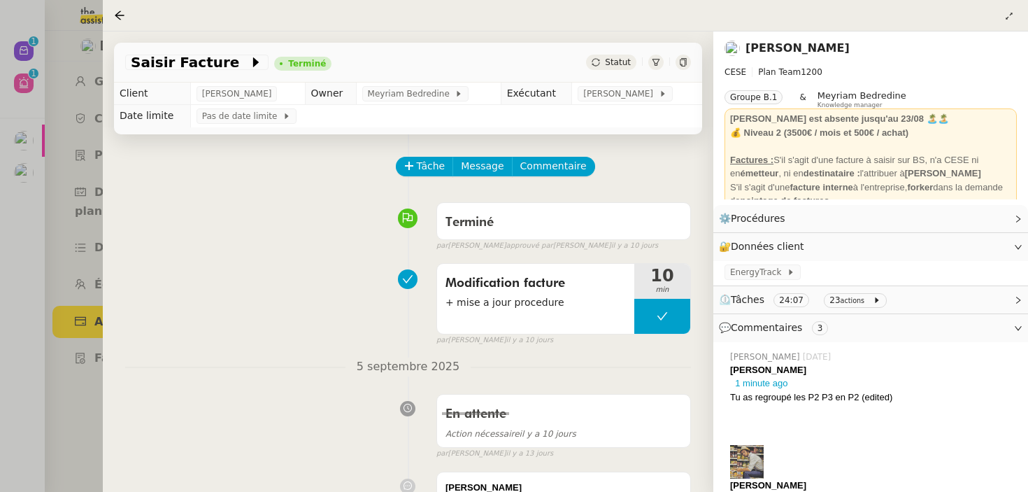
click at [779, 62] on nz-page-header-content "CESE Plan Team 1200 Groupe B.1 & Meyriam Bedredine Knowledge manager [PERSON_NA…" at bounding box center [871, 129] width 292 height 140
click at [796, 47] on link "[PERSON_NAME]" at bounding box center [798, 47] width 104 height 13
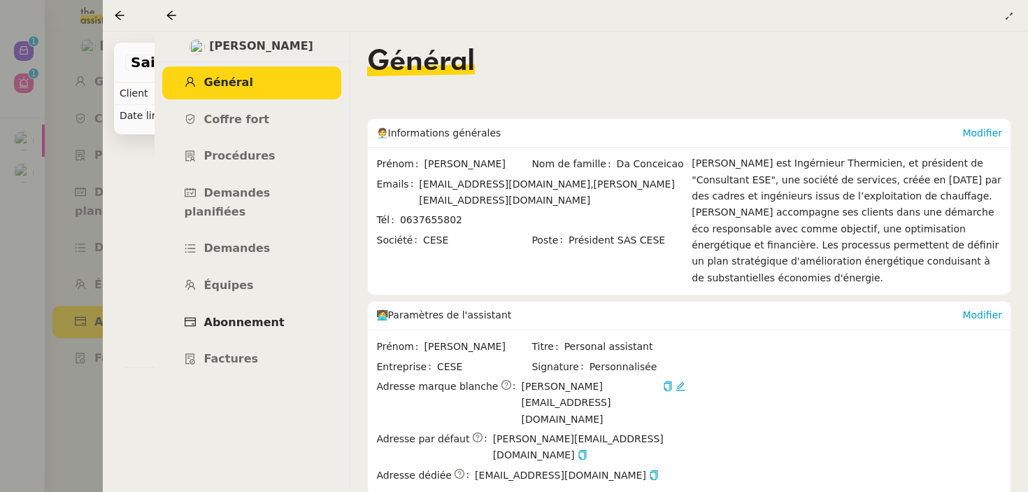
click at [235, 315] on span "Abonnement" at bounding box center [244, 321] width 80 height 13
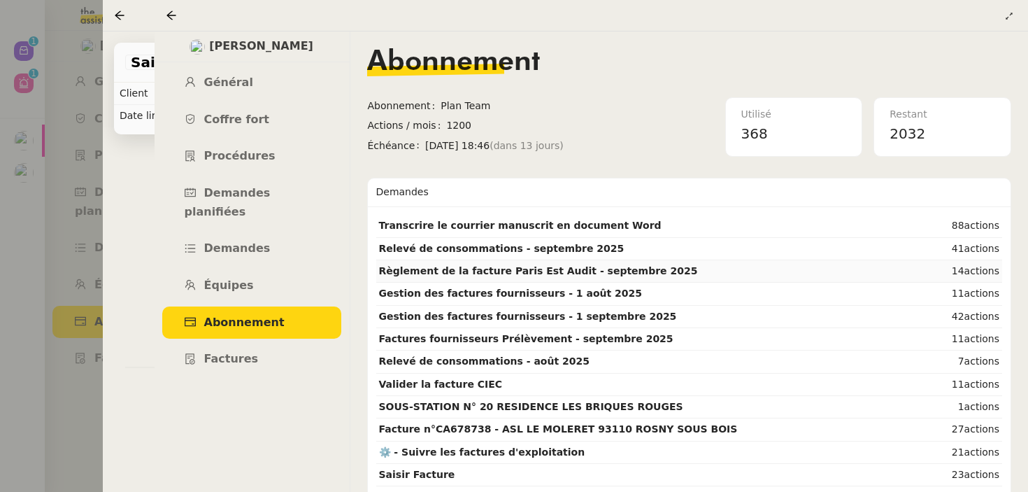
scroll to position [397, 0]
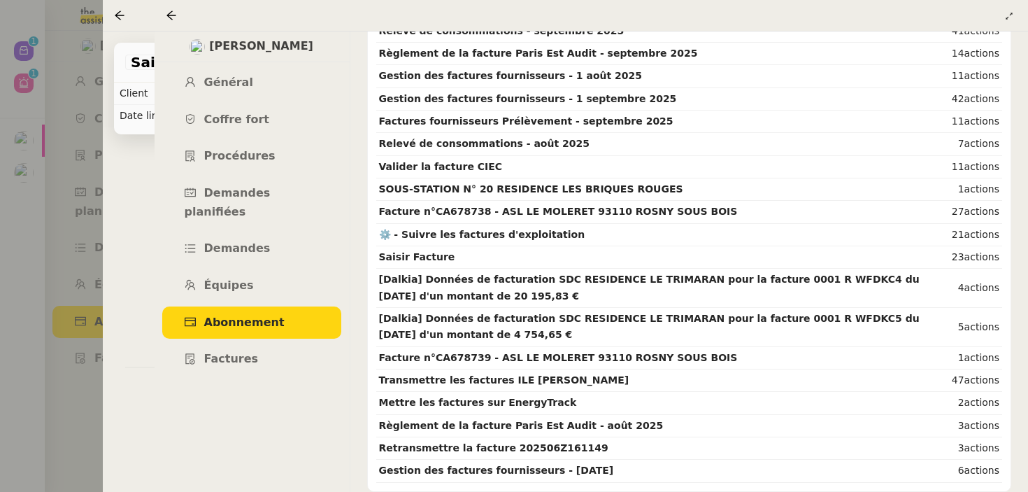
click at [59, 88] on div at bounding box center [514, 246] width 1028 height 492
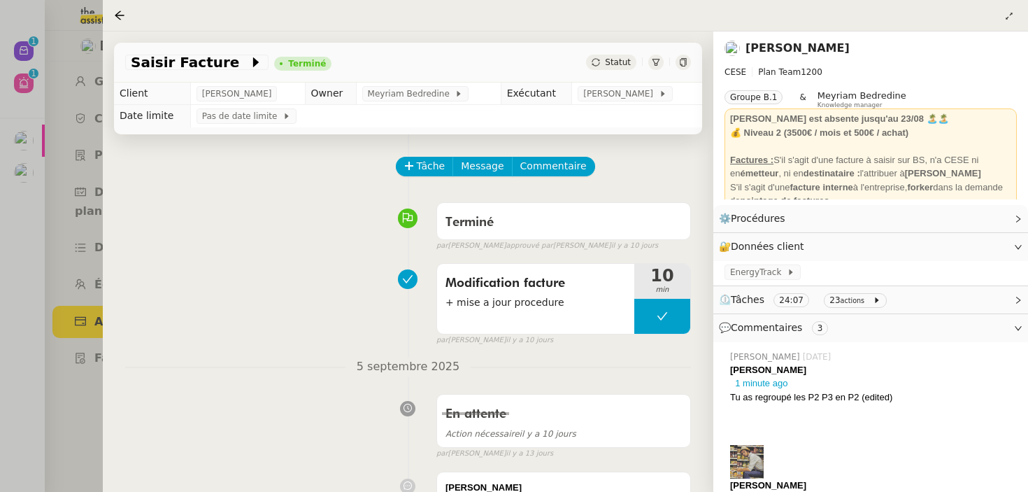
click at [20, 111] on div at bounding box center [514, 246] width 1028 height 492
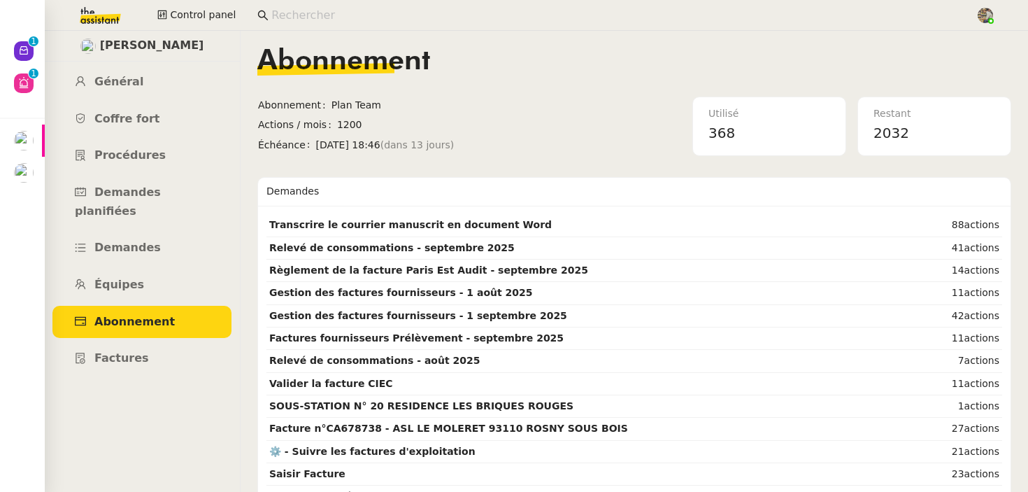
click at [350, 24] on nz-input-group at bounding box center [611, 15] width 723 height 21
click at [341, 13] on input at bounding box center [616, 15] width 690 height 19
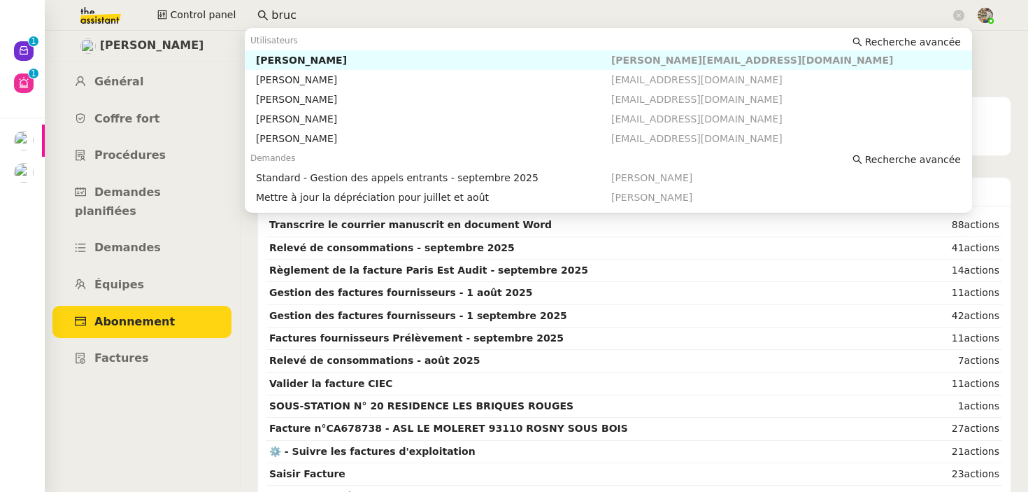
click at [317, 57] on div "[PERSON_NAME]" at bounding box center [433, 60] width 355 height 13
type input "bruc"
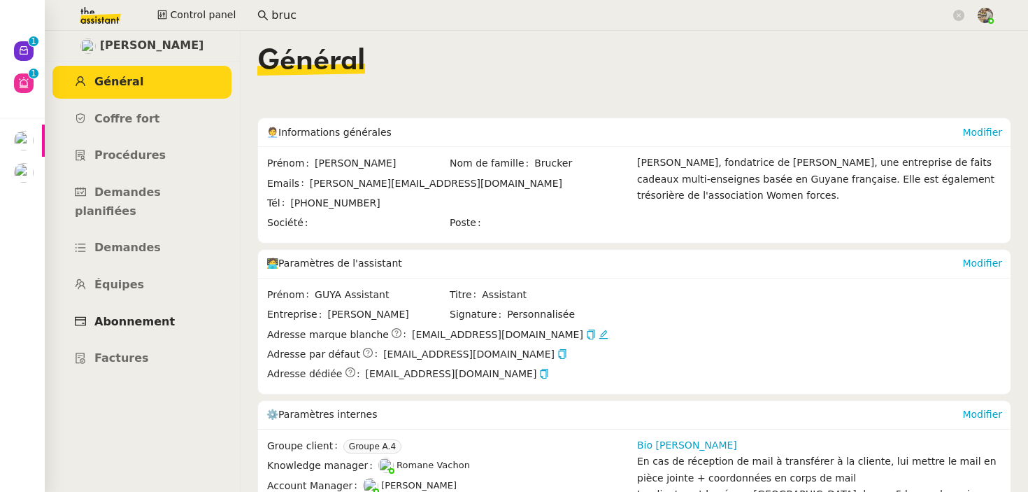
click at [130, 315] on span "Abonnement" at bounding box center [134, 321] width 80 height 13
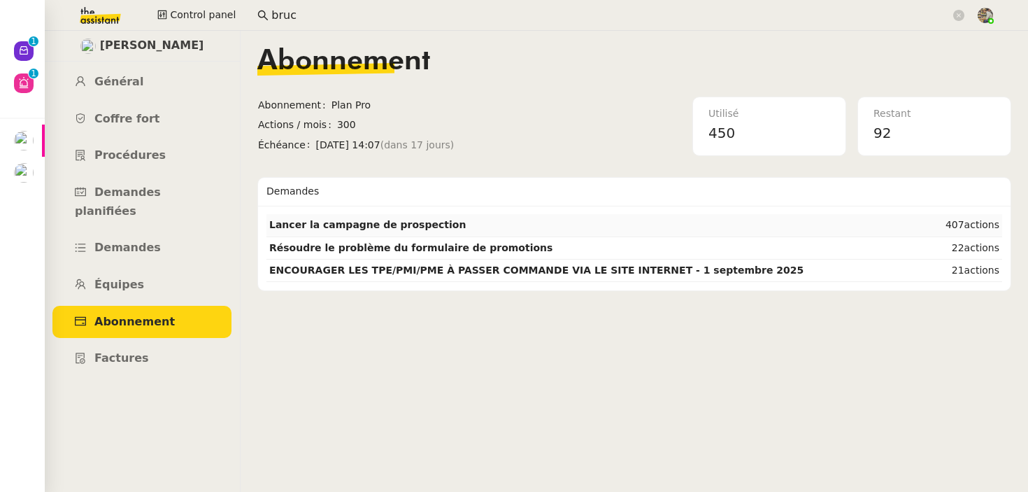
click at [341, 227] on strong "Lancer la campagne de prospection" at bounding box center [367, 224] width 197 height 11
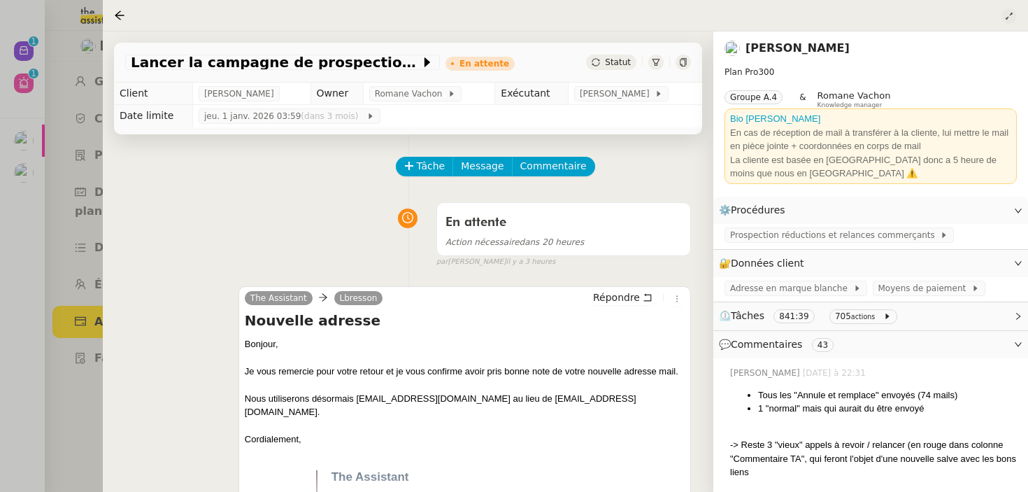
click at [1008, 10] on button at bounding box center [1009, 15] width 15 height 15
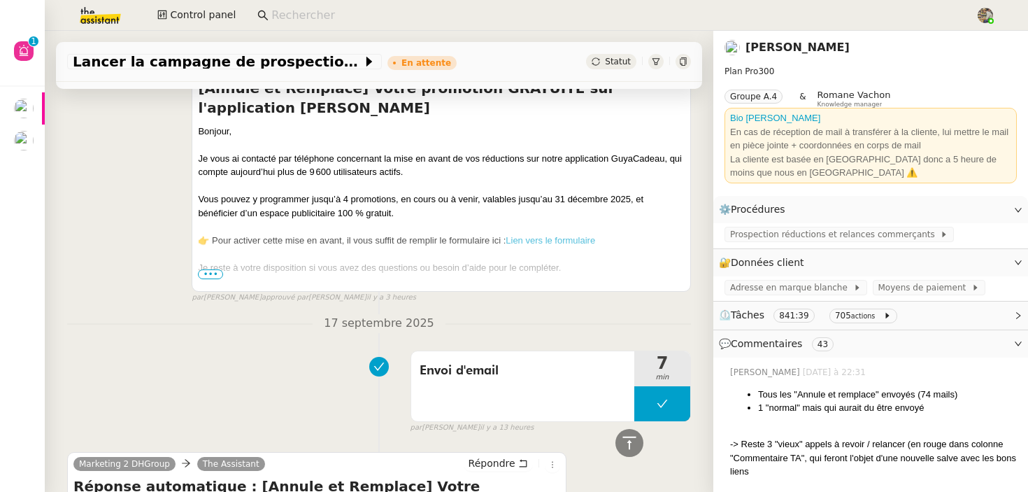
scroll to position [4500, 0]
